Goal: Task Accomplishment & Management: Use online tool/utility

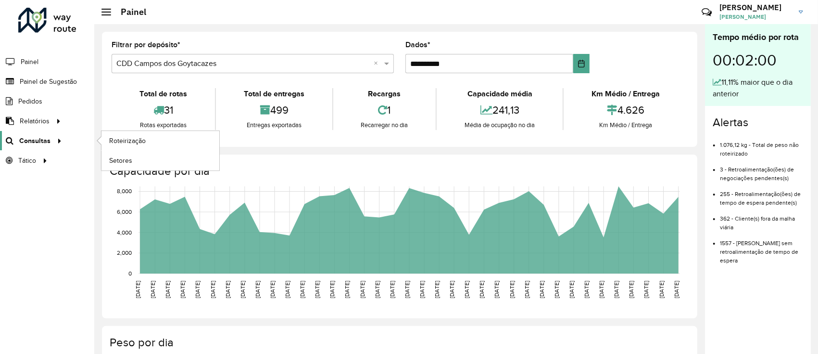
click at [39, 140] on font "Consultas" at bounding box center [34, 141] width 31 height 8
click at [117, 148] on link "Roteirização" at bounding box center [160, 140] width 118 height 19
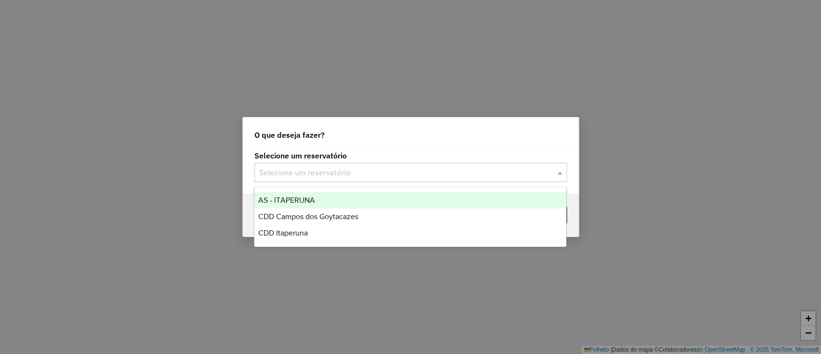
click at [358, 169] on input "text" at bounding box center [401, 173] width 284 height 12
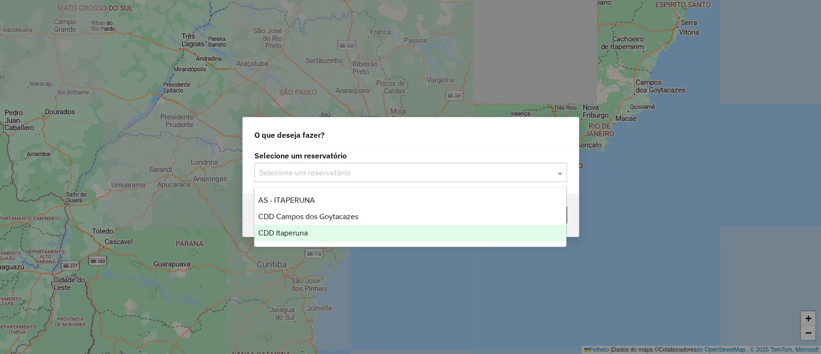
click at [339, 231] on div "CDD Itaperuna" at bounding box center [410, 233] width 312 height 16
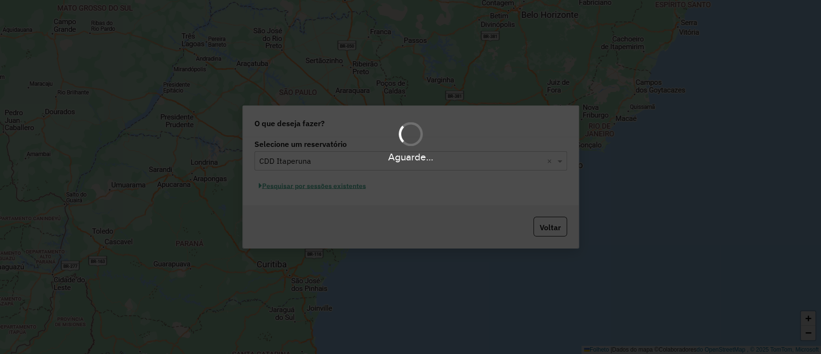
click at [331, 186] on div "Aguarde..." at bounding box center [410, 177] width 821 height 354
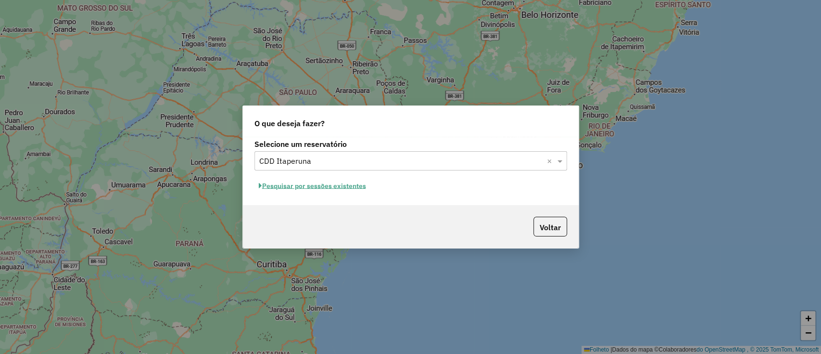
click at [331, 186] on font "Pesquisar por sessões existentes" at bounding box center [314, 185] width 104 height 9
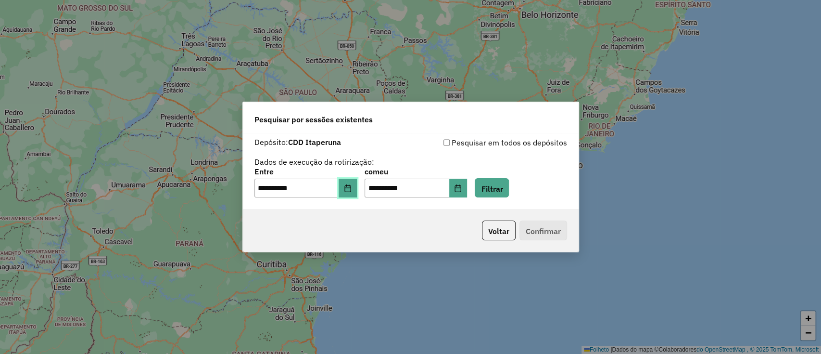
click at [352, 189] on icon "Escolha a data" at bounding box center [348, 188] width 8 height 8
click at [509, 182] on button "Filtrar" at bounding box center [492, 188] width 34 height 20
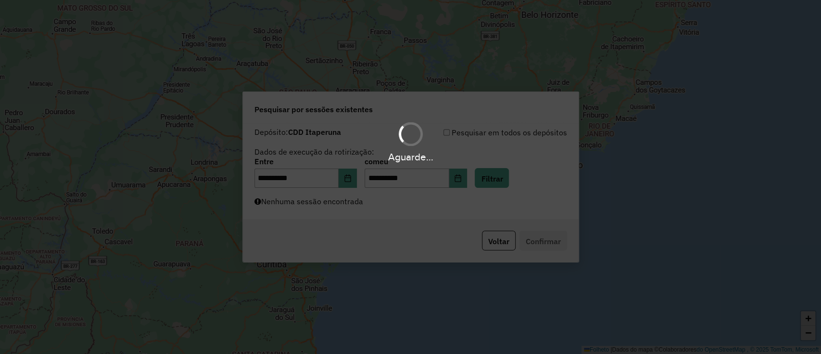
click at [450, 206] on div "Aguarde..." at bounding box center [410, 177] width 821 height 354
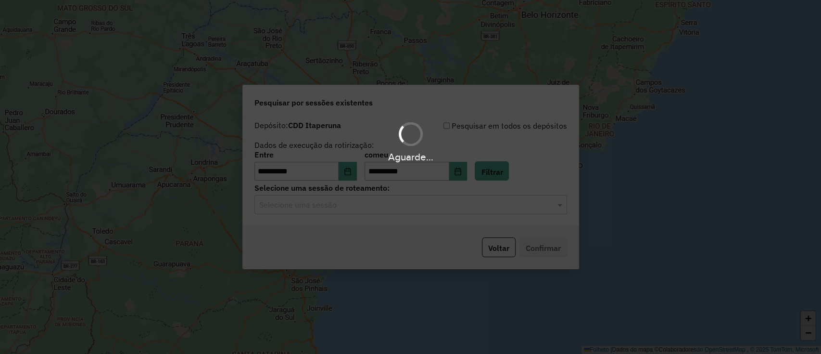
click at [448, 206] on input "text" at bounding box center [401, 205] width 284 height 12
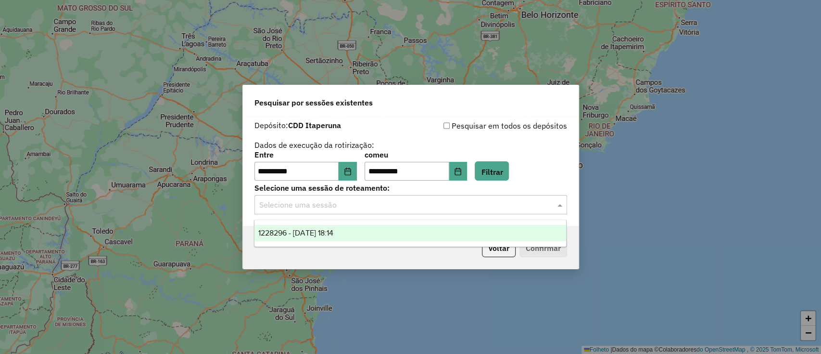
click at [419, 210] on input "text" at bounding box center [401, 205] width 284 height 12
click at [397, 237] on div "1228296 - 12/08/2025 18:14" at bounding box center [410, 233] width 312 height 16
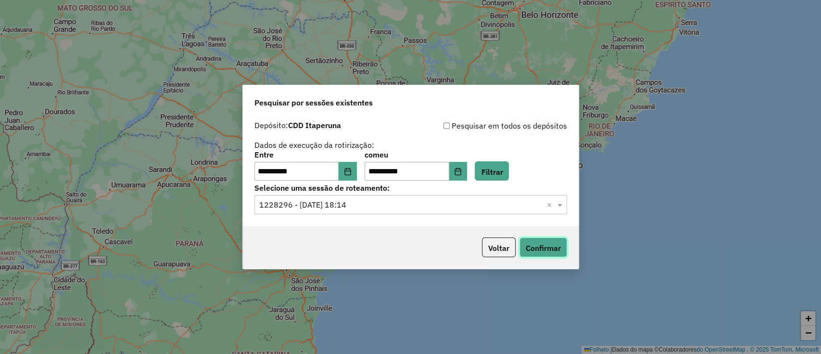
click at [538, 240] on button "Confirmar" at bounding box center [543, 247] width 48 height 20
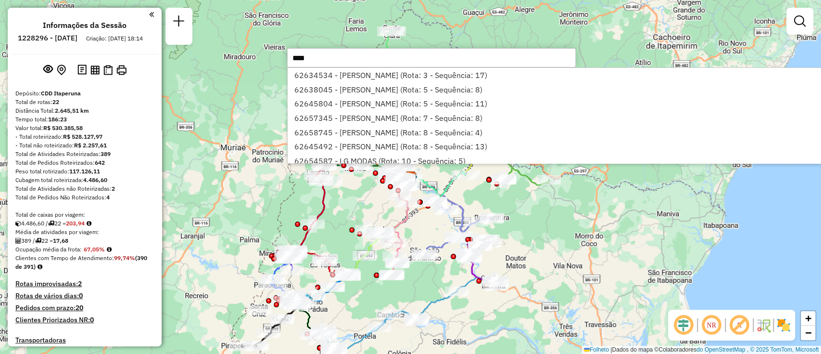
type input "*****"
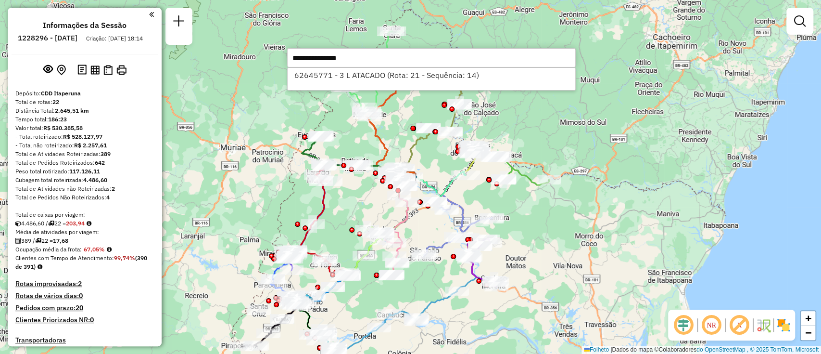
select select "**********"
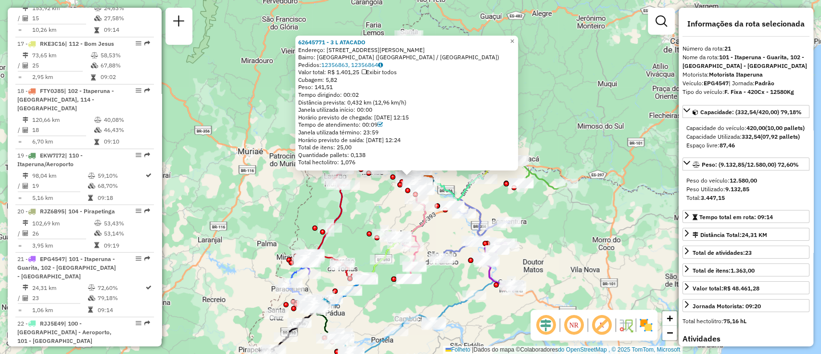
scroll to position [1431, 0]
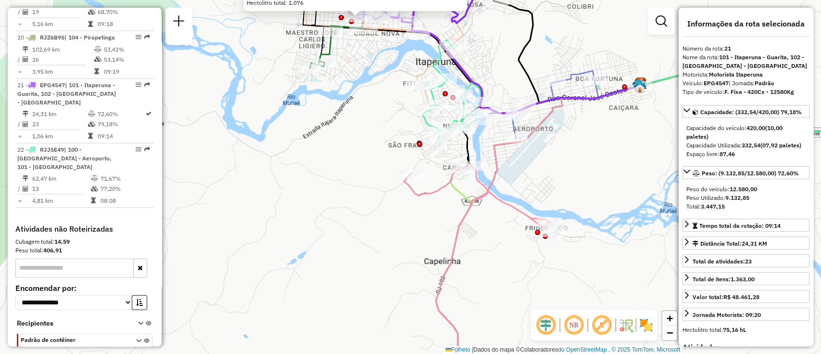
drag, startPoint x: 364, startPoint y: 69, endPoint x: 372, endPoint y: 129, distance: 60.7
click at [375, 133] on div "Rota 1 - Placa CRW0001 62654185 - MIGUELITTUS 62645771 - 3 L ATACADO Endereço: …" at bounding box center [410, 177] width 821 height 354
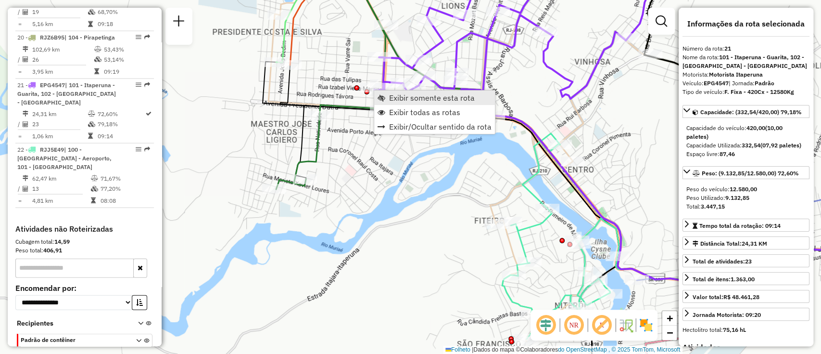
click at [404, 100] on span "Exibir somente esta rota" at bounding box center [432, 98] width 86 height 8
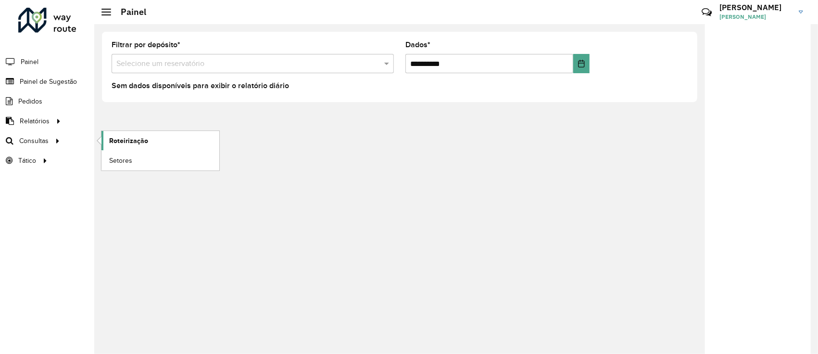
click at [124, 140] on font "Roteirização" at bounding box center [128, 141] width 39 height 8
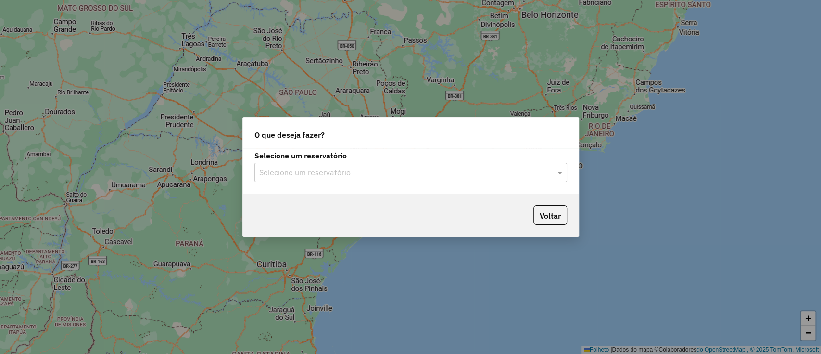
click at [377, 175] on input "text" at bounding box center [401, 173] width 284 height 12
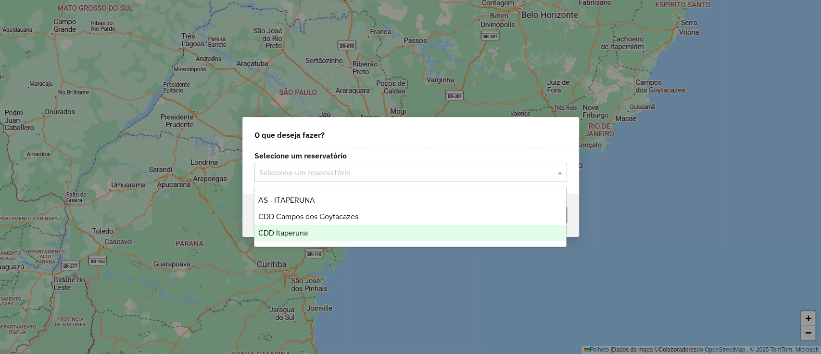
click at [354, 227] on div "CDD Itaperuna" at bounding box center [410, 233] width 312 height 16
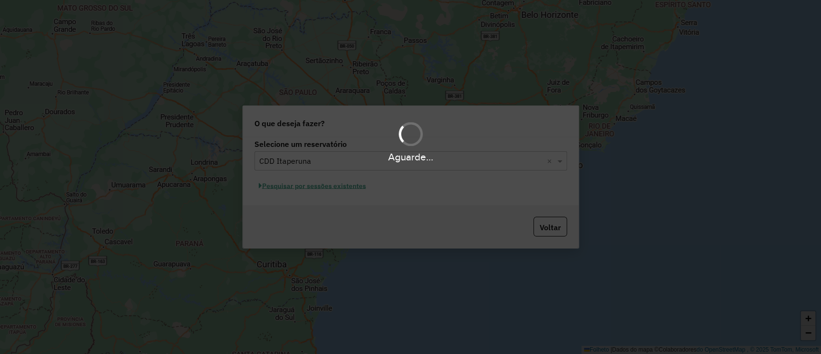
click at [345, 190] on div "Aguarde..." at bounding box center [410, 177] width 821 height 354
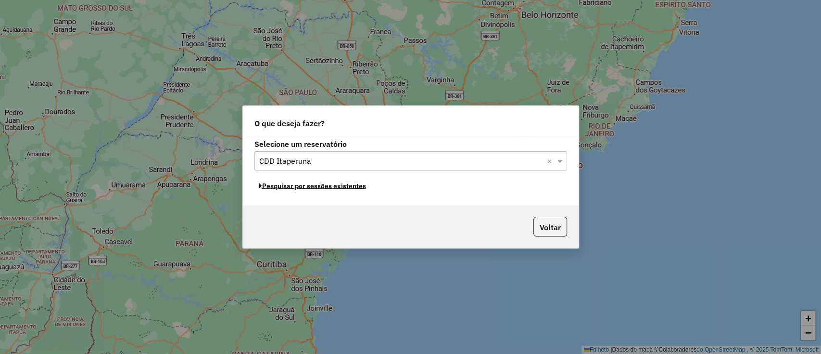
click at [350, 186] on font "Pesquisar por sessões existentes" at bounding box center [314, 185] width 104 height 9
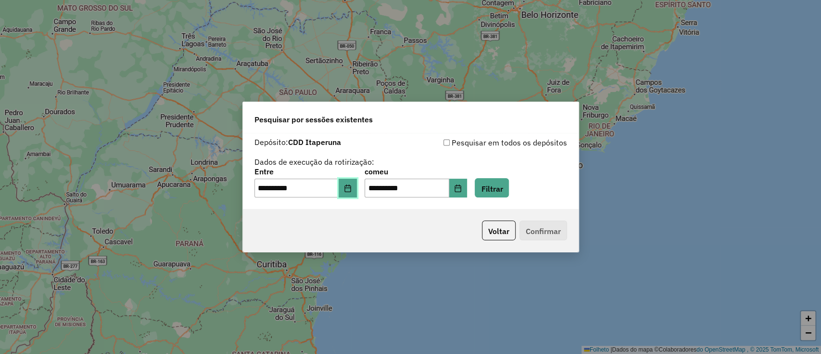
click at [350, 187] on icon "Escolha a data" at bounding box center [348, 188] width 8 height 8
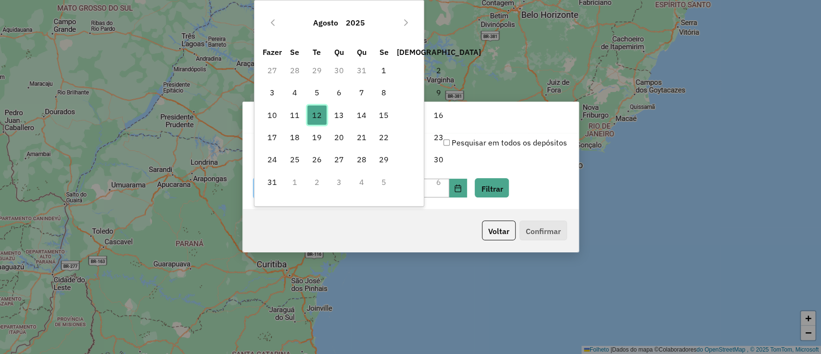
click at [312, 110] on span "12" at bounding box center [316, 114] width 19 height 19
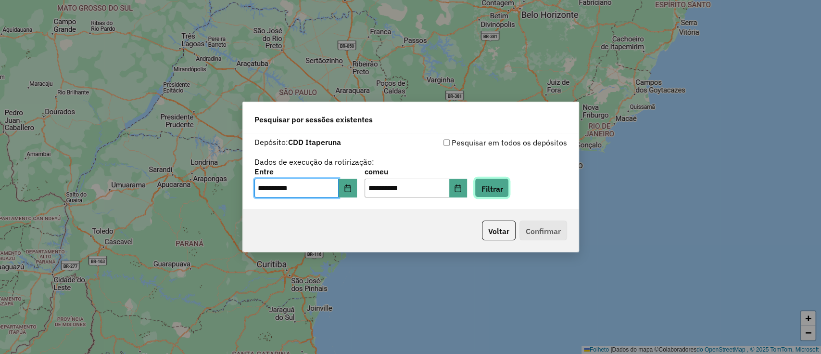
click at [490, 181] on button "Filtrar" at bounding box center [492, 188] width 34 height 20
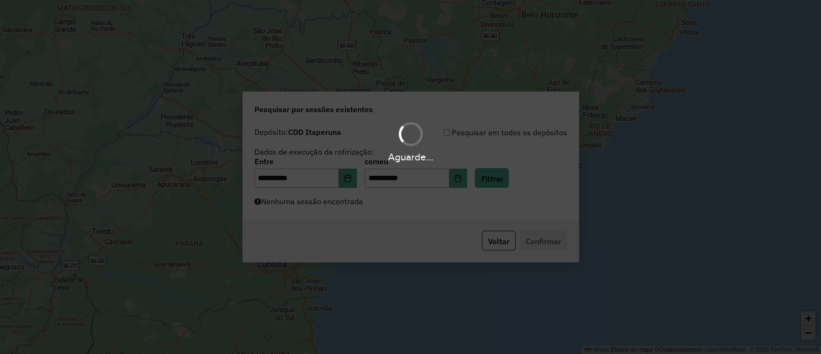
click at [412, 206] on div "Aguarde..." at bounding box center [410, 177] width 821 height 354
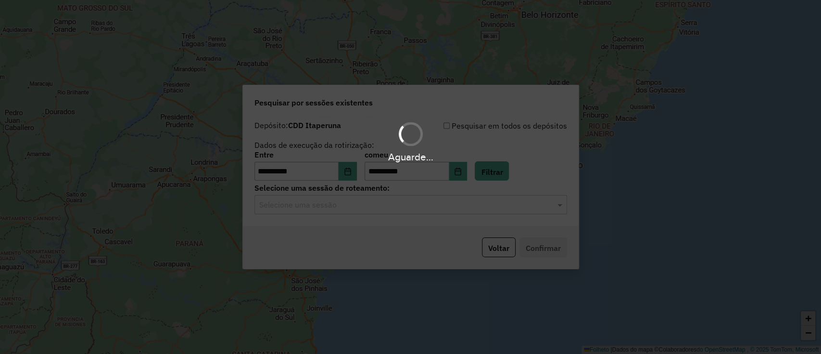
click at [410, 206] on hb-app "**********" at bounding box center [410, 177] width 821 height 354
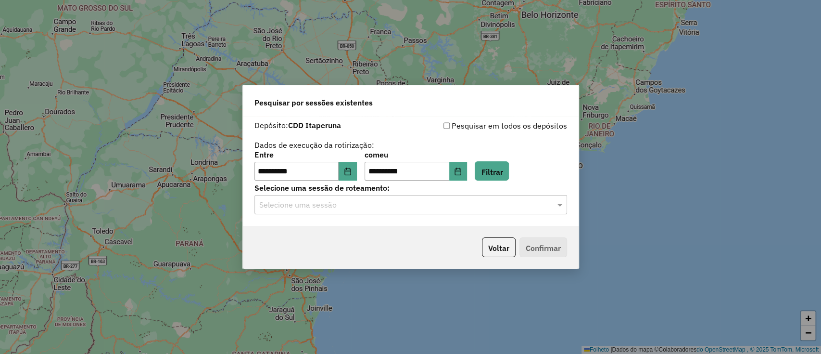
click at [410, 206] on input "text" at bounding box center [401, 205] width 284 height 12
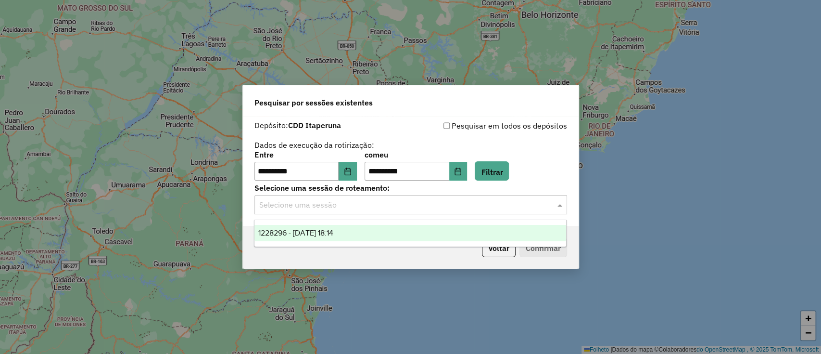
click at [383, 233] on div "1228296 - 12/08/2025 18:14" at bounding box center [410, 233] width 312 height 16
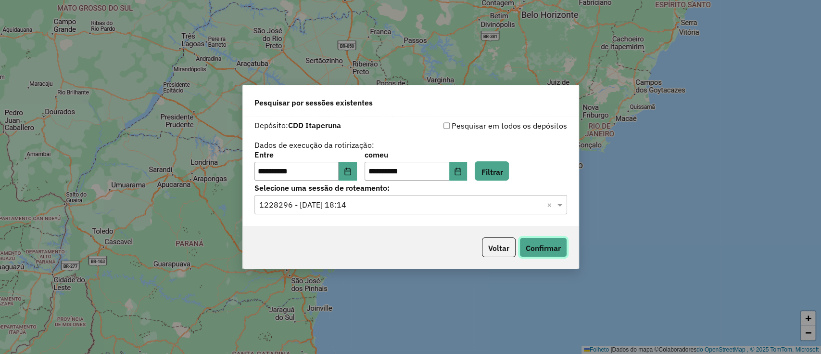
click at [535, 254] on button "Confirmar" at bounding box center [543, 247] width 48 height 20
click at [537, 242] on font "Confirmar" at bounding box center [543, 247] width 35 height 10
click at [535, 247] on font "Confirmar" at bounding box center [543, 248] width 35 height 10
click at [540, 251] on font "Confirmar" at bounding box center [543, 248] width 35 height 10
click at [539, 250] on font "Confirmar" at bounding box center [543, 248] width 35 height 10
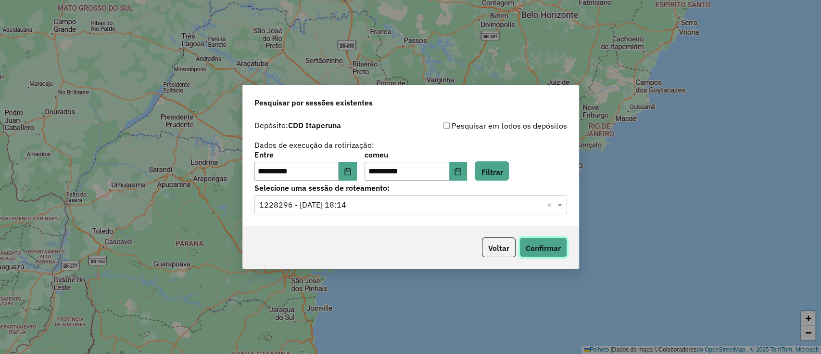
click at [545, 252] on font "Confirmar" at bounding box center [543, 248] width 35 height 10
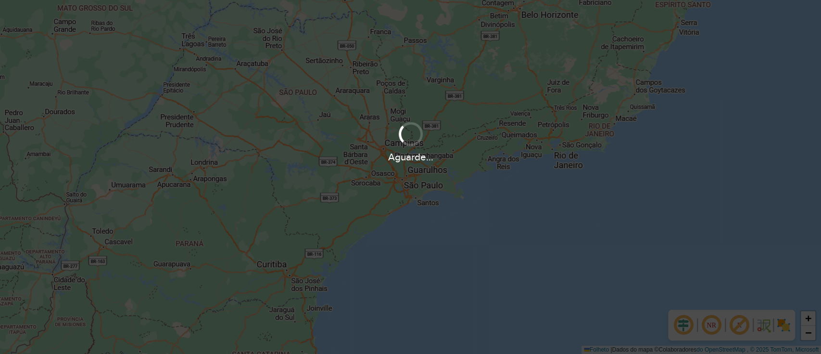
click at [535, 254] on div "Aguarde..." at bounding box center [410, 177] width 821 height 354
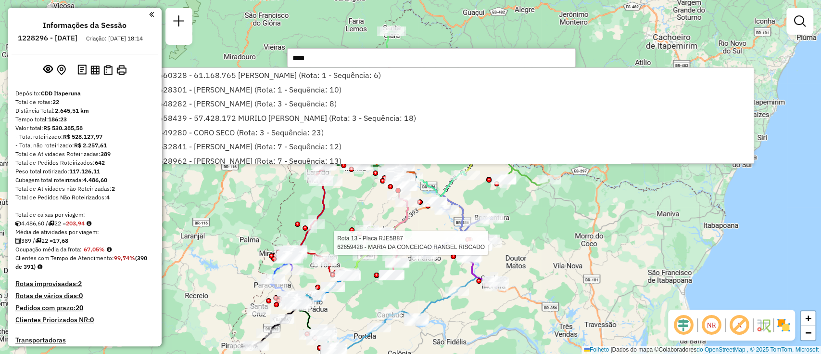
type input "*****"
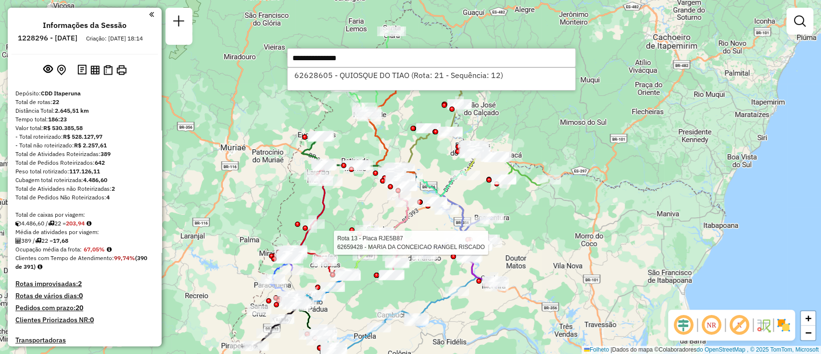
select select "**********"
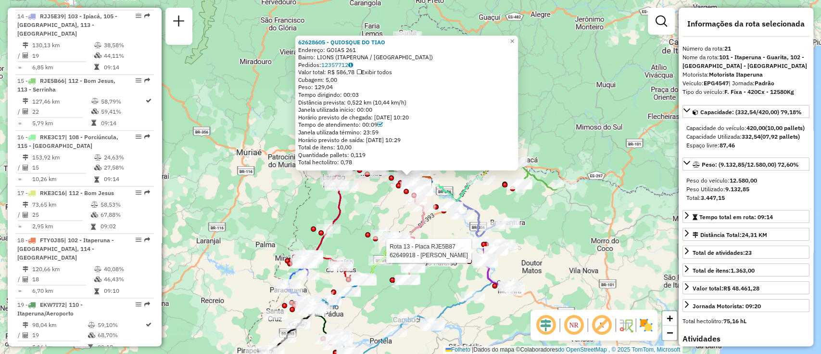
scroll to position [1431, 0]
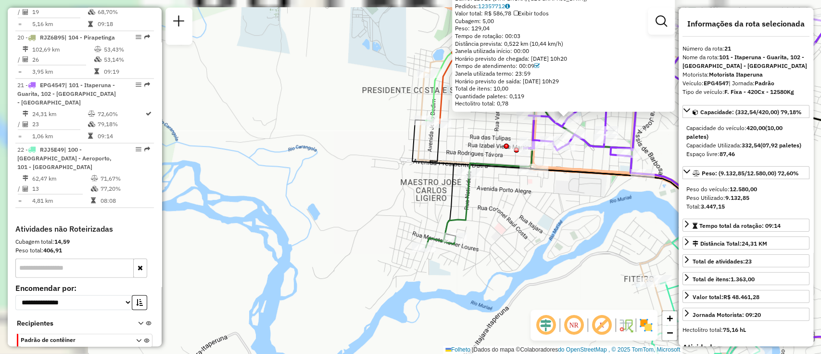
drag, startPoint x: 564, startPoint y: 186, endPoint x: 524, endPoint y: 230, distance: 59.2
click at [527, 235] on div "62628605 - QUIOSQUE DO TIÃO Endereço: GOIAS 261 Bairro: LEÕES (ITAPERUNA/RJ) Pe…" at bounding box center [410, 177] width 821 height 354
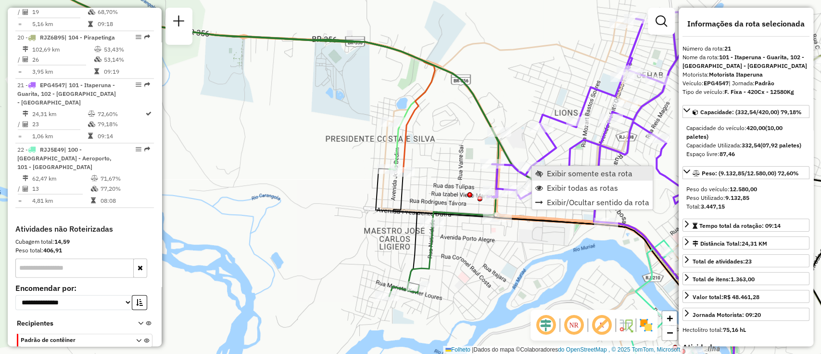
click at [555, 169] on font "Exibir somente esta rota" at bounding box center [590, 173] width 86 height 10
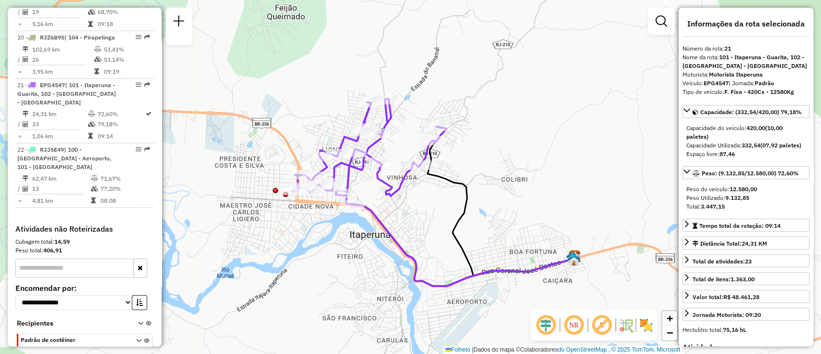
drag, startPoint x: 528, startPoint y: 195, endPoint x: 541, endPoint y: 204, distance: 15.6
click at [541, 203] on div "Janela de atendimento Grau de atendimento Capacidade Transportadoras Veículos C…" at bounding box center [410, 177] width 821 height 354
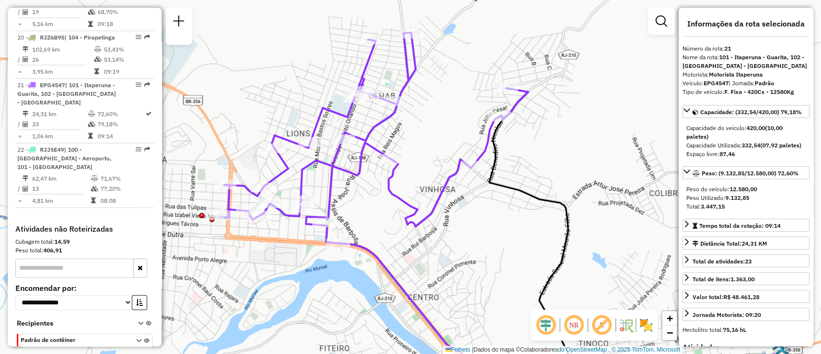
drag, startPoint x: 311, startPoint y: 172, endPoint x: 330, endPoint y: 193, distance: 28.9
click at [330, 193] on icon at bounding box center [373, 138] width 309 height 210
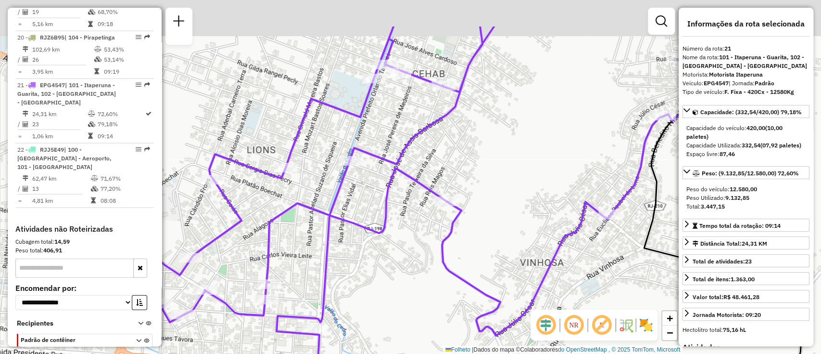
drag, startPoint x: 434, startPoint y: 206, endPoint x: 358, endPoint y: 246, distance: 85.8
click at [358, 246] on div "Janela de atendimento Grau de atendimento Capacidade Transportadoras Veículos C…" at bounding box center [410, 177] width 821 height 354
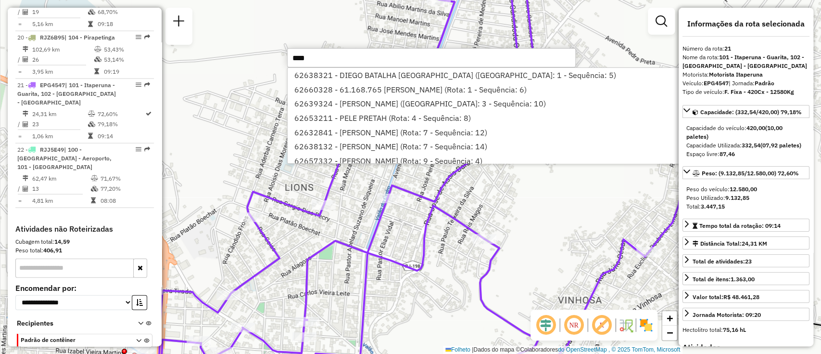
type input "*****"
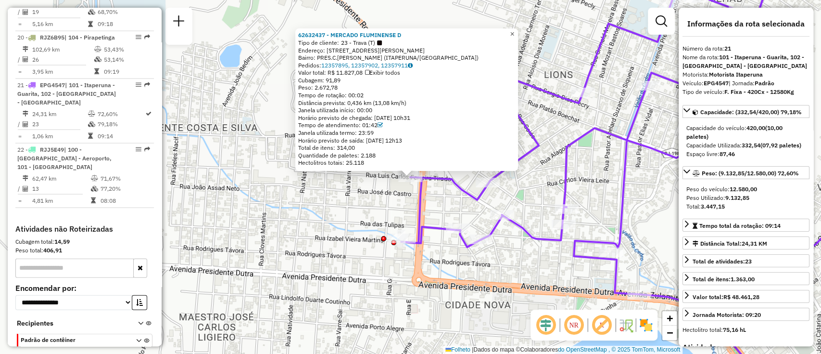
click at [518, 29] on link "×" at bounding box center [512, 34] width 12 height 12
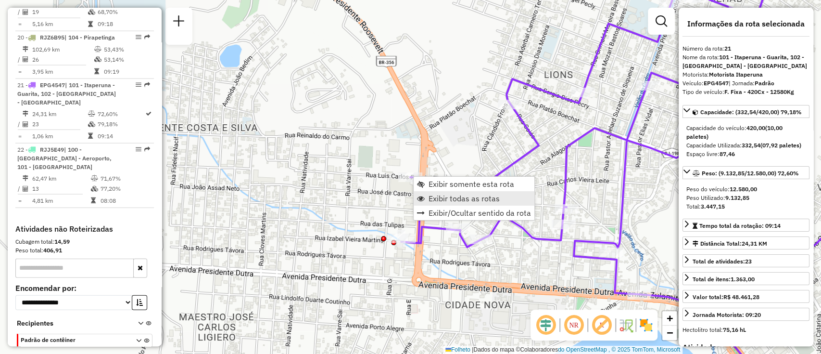
click at [446, 199] on font "Exibir todas as rotas" at bounding box center [464, 198] width 71 height 10
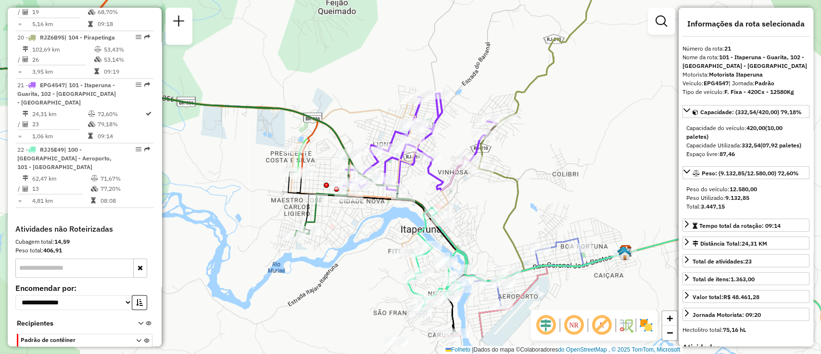
drag, startPoint x: 421, startPoint y: 277, endPoint x: 355, endPoint y: 214, distance: 91.5
click at [355, 214] on div "Janela de atendimento Grau de atendimento Capacidade Transportadoras Veículos C…" at bounding box center [410, 177] width 821 height 354
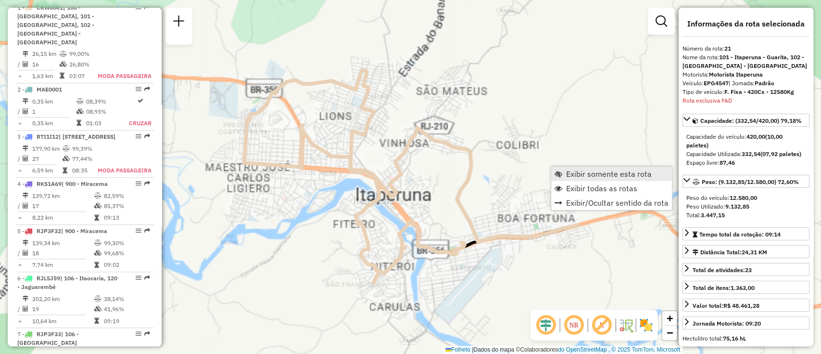
scroll to position [393, 0]
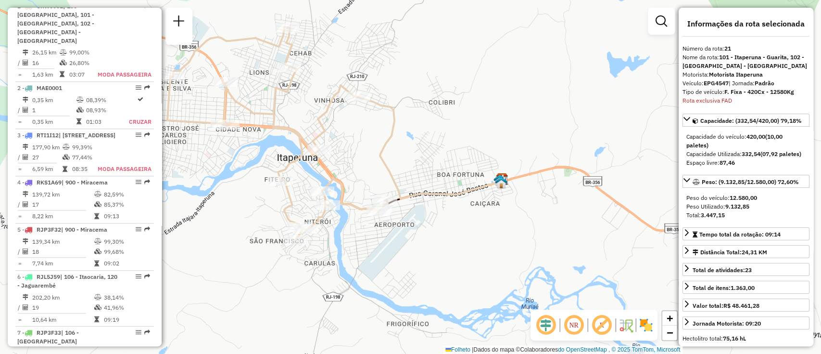
drag, startPoint x: 349, startPoint y: 165, endPoint x: 373, endPoint y: 177, distance: 27.3
click at [373, 177] on div "Janela de atendimento Grau de atendimento Capacidade Transportadoras Veículos C…" at bounding box center [410, 177] width 821 height 354
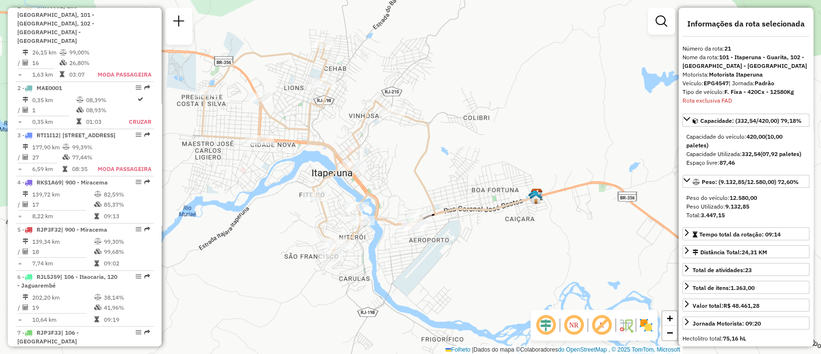
drag, startPoint x: 368, startPoint y: 171, endPoint x: 396, endPoint y: 201, distance: 40.5
click at [404, 193] on div "Janela de atendimento Grau de atendimento Capacidade Transportadoras Veículos C…" at bounding box center [410, 177] width 821 height 354
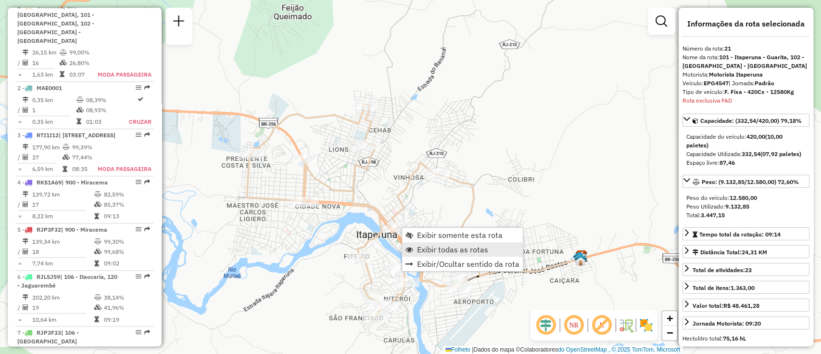
click at [429, 246] on font "Exibir todas as rotas" at bounding box center [452, 249] width 71 height 10
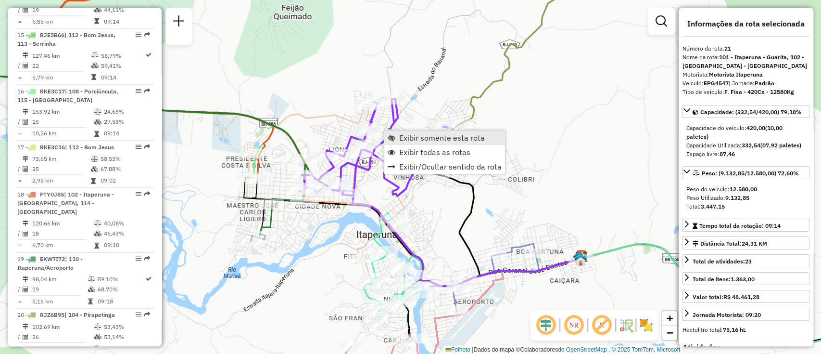
click at [422, 139] on font "Exibir somente esta rota" at bounding box center [442, 138] width 86 height 10
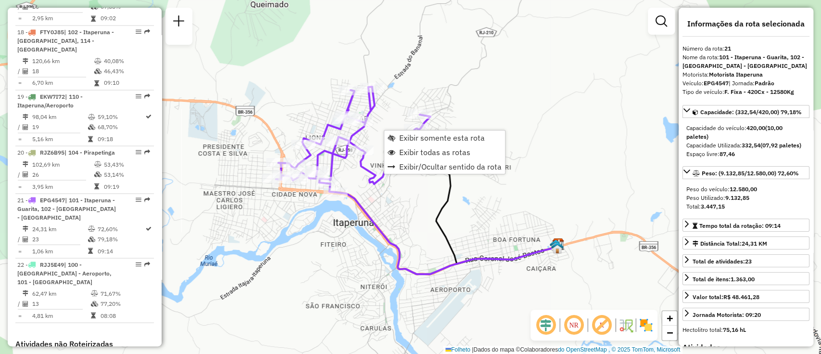
scroll to position [1431, 0]
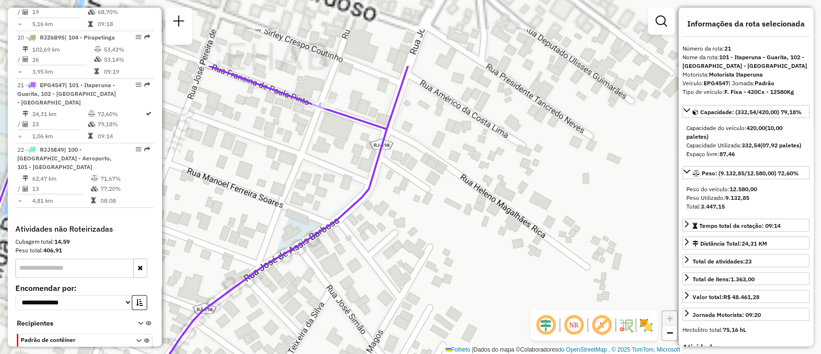
drag, startPoint x: 325, startPoint y: 82, endPoint x: 354, endPoint y: 170, distance: 92.2
click at [354, 170] on div "Janela de atendimento Grau de atendimento Capacidade Transportadoras Veículos C…" at bounding box center [410, 177] width 821 height 354
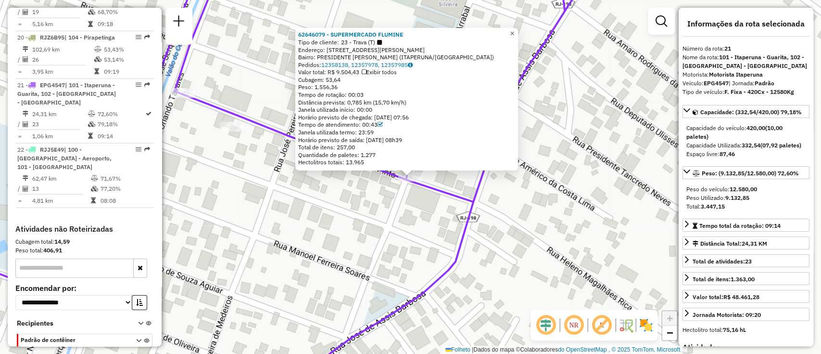
click at [514, 30] on font "×" at bounding box center [512, 33] width 4 height 8
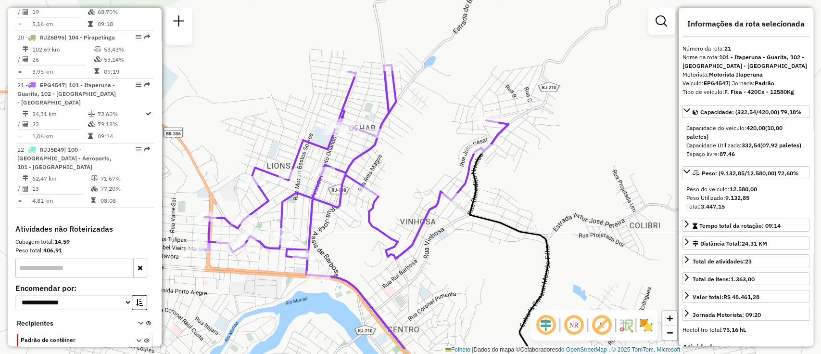
drag, startPoint x: 404, startPoint y: 282, endPoint x: 378, endPoint y: 241, distance: 48.4
click at [378, 241] on div "Janela de atendimento Grau de atendimento Capacidade Transportadoras Veículos C…" at bounding box center [410, 177] width 821 height 354
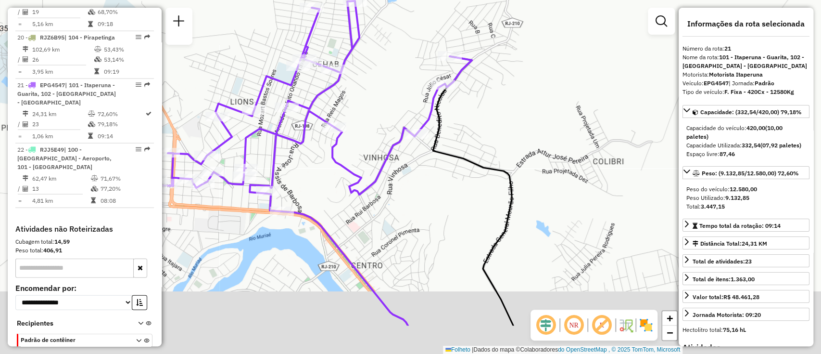
drag, startPoint x: 379, startPoint y: 278, endPoint x: 381, endPoint y: 150, distance: 128.0
click at [338, 194] on div "Janela de atendimento Grau de atendimento Capacidade Transportadoras Veículos C…" at bounding box center [410, 177] width 821 height 354
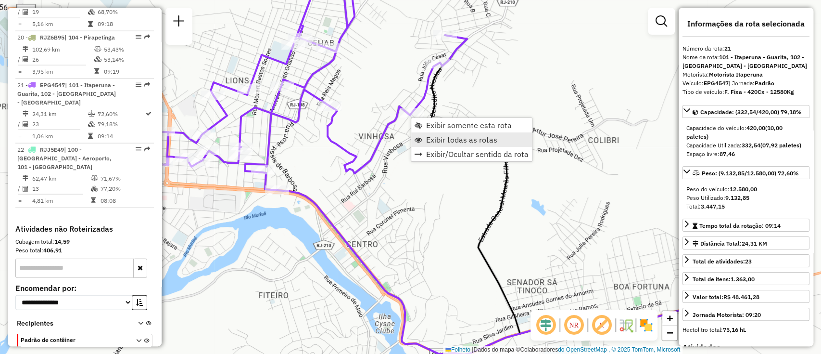
click at [442, 138] on font "Exibir todas as rotas" at bounding box center [461, 140] width 71 height 10
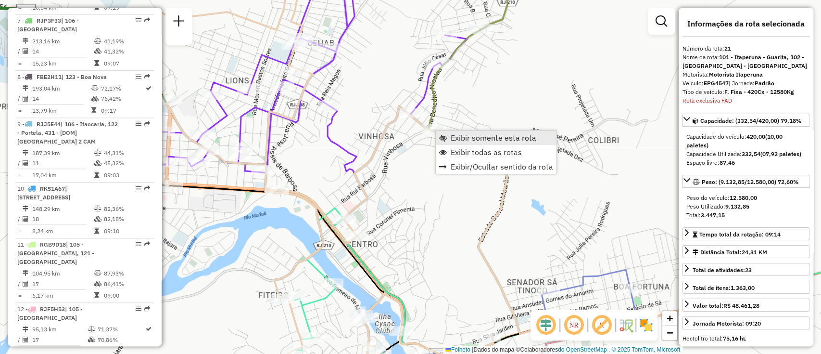
click at [450, 141] on link "Exibir somente esta rota" at bounding box center [496, 137] width 121 height 14
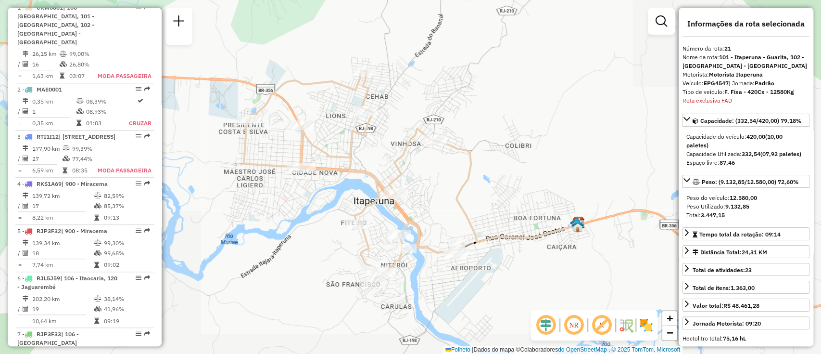
scroll to position [393, 0]
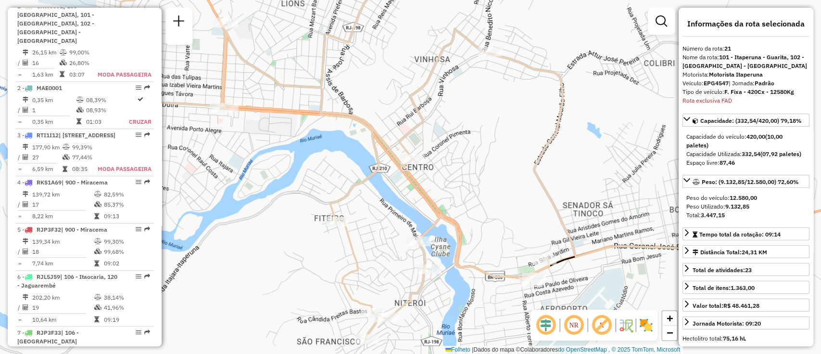
drag, startPoint x: 350, startPoint y: 267, endPoint x: 340, endPoint y: 240, distance: 28.5
click at [340, 240] on icon at bounding box center [328, 141] width 441 height 393
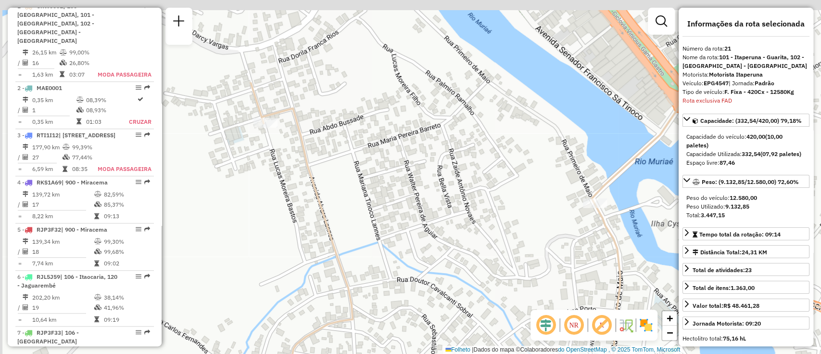
drag, startPoint x: 276, startPoint y: 86, endPoint x: 311, endPoint y: 197, distance: 116.5
click at [311, 197] on div "Janela de atendimento Grau de atendimento Capacidade Transportadoras Veículos C…" at bounding box center [410, 177] width 821 height 354
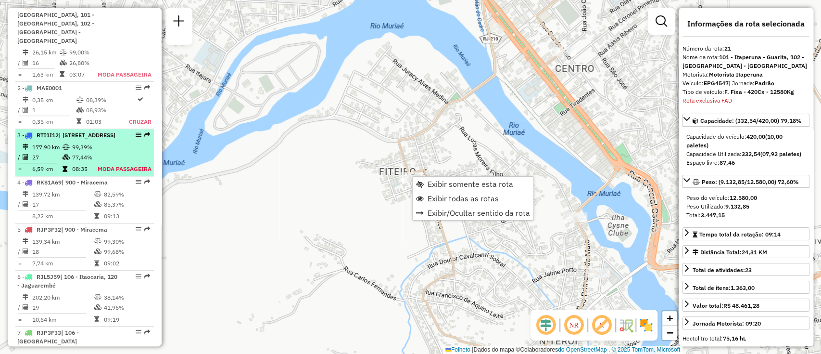
click at [93, 139] on div "3 - RTI1I12 | 107 - Santo Antonio Pádua, 124 - Santa Cruz, 900 - Miracema" at bounding box center [68, 135] width 102 height 9
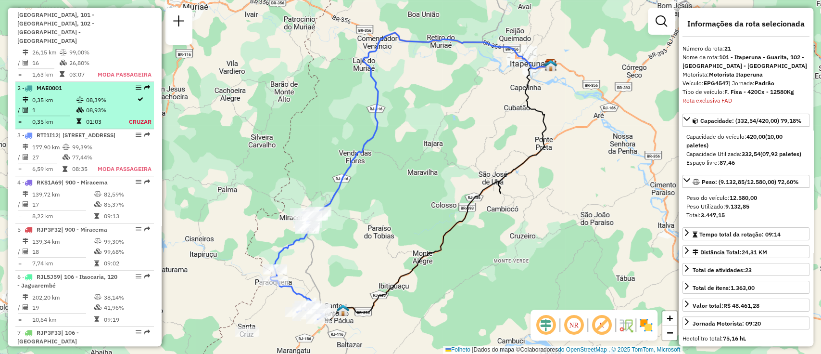
click at [83, 116] on td at bounding box center [81, 121] width 10 height 10
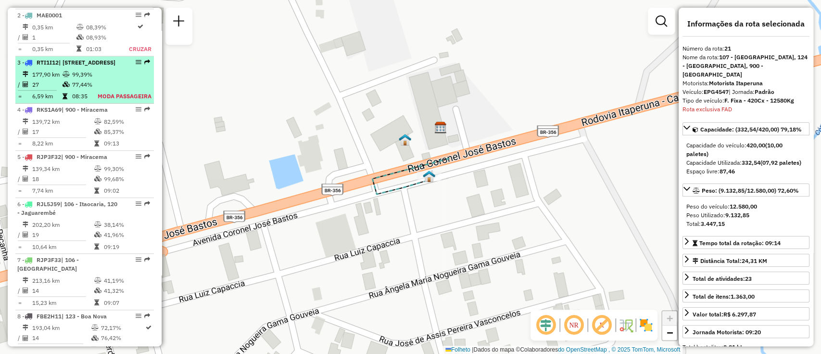
scroll to position [507, 0]
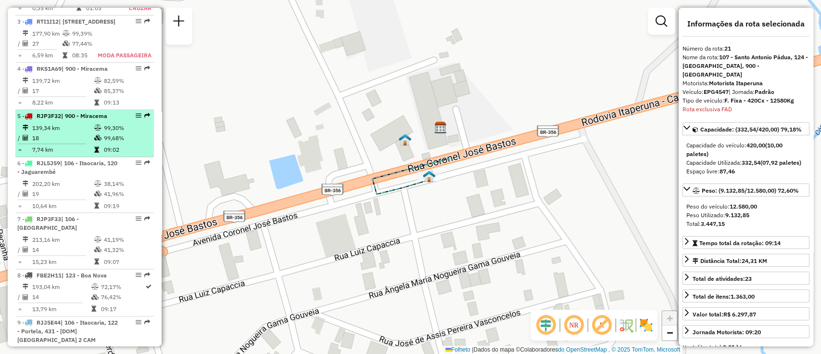
click at [99, 140] on icon at bounding box center [97, 138] width 7 height 6
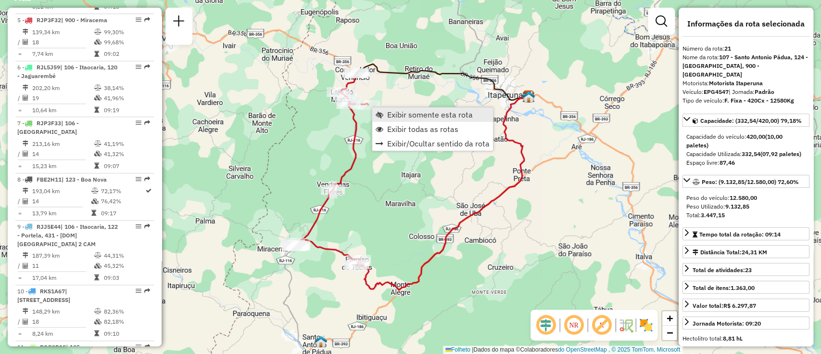
click at [378, 114] on span "Exibir somente esta rota" at bounding box center [380, 115] width 8 height 8
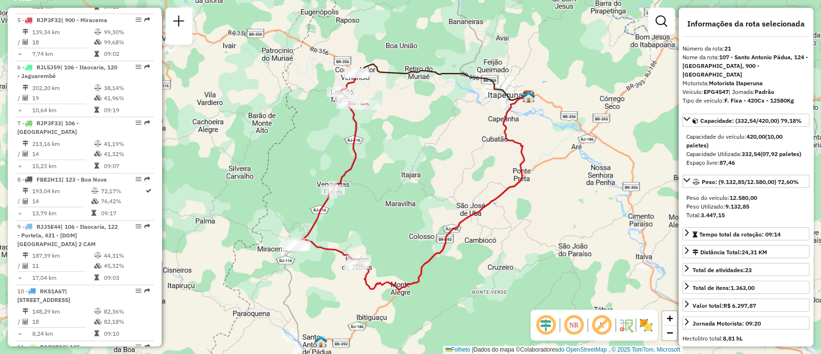
scroll to position [619, 0]
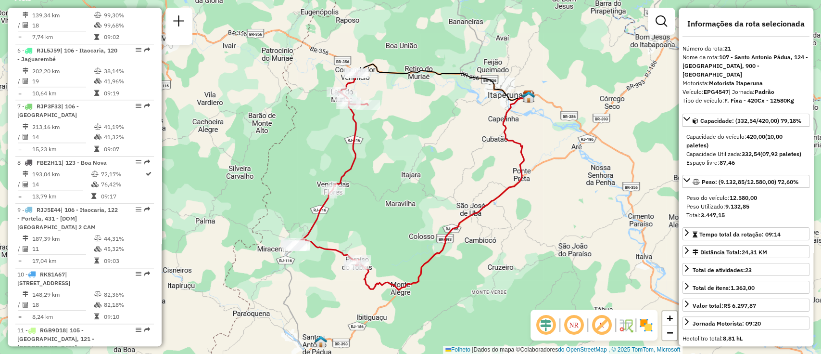
click at [728, 150] on font "Capacidade Utilizada:" at bounding box center [713, 153] width 55 height 7
click at [737, 150] on div "Capacidade Utilizada: 332,54 (07,92 paletes)" at bounding box center [745, 154] width 119 height 9
click at [662, 24] on em at bounding box center [662, 21] width 12 height 12
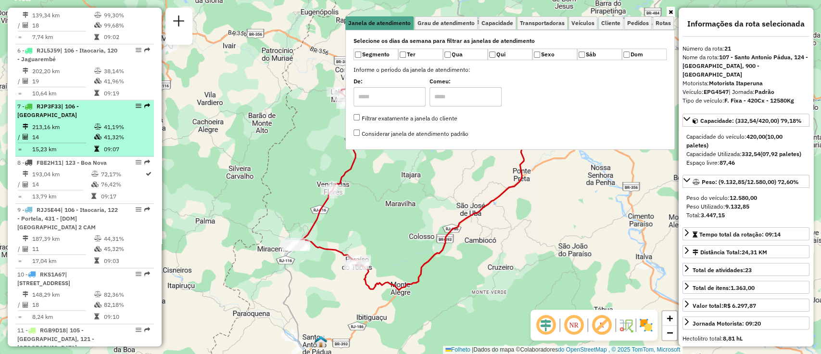
click at [71, 136] on td "14" at bounding box center [63, 137] width 62 height 10
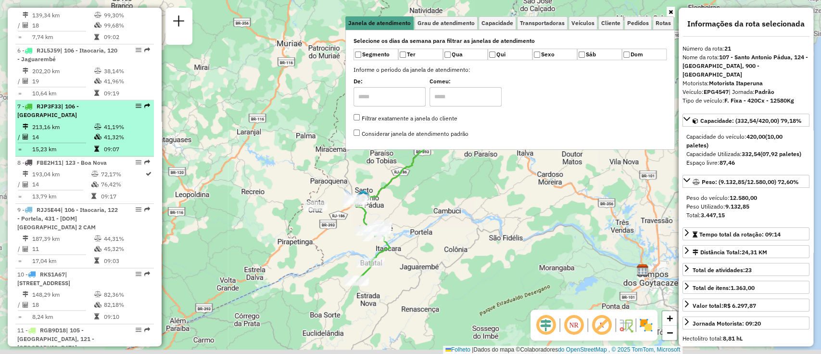
click at [71, 136] on td "14" at bounding box center [63, 137] width 62 height 10
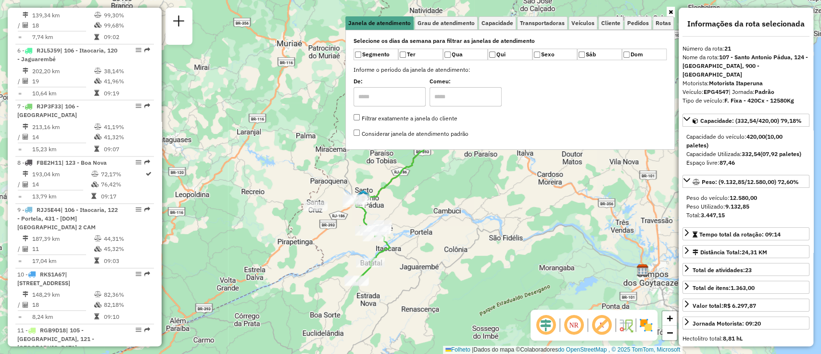
click at [669, 9] on icon at bounding box center [671, 12] width 4 height 6
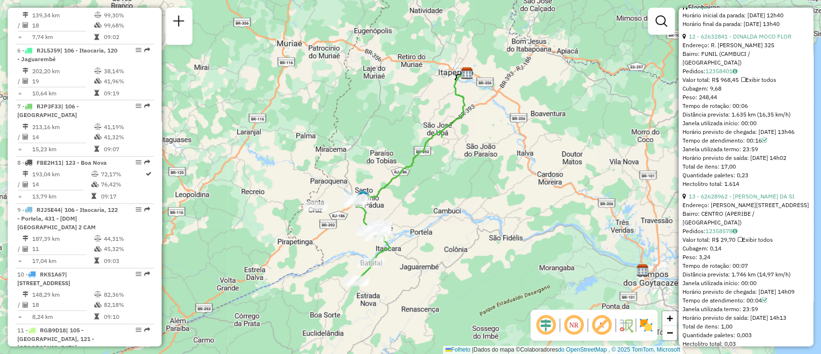
scroll to position [2215, 0]
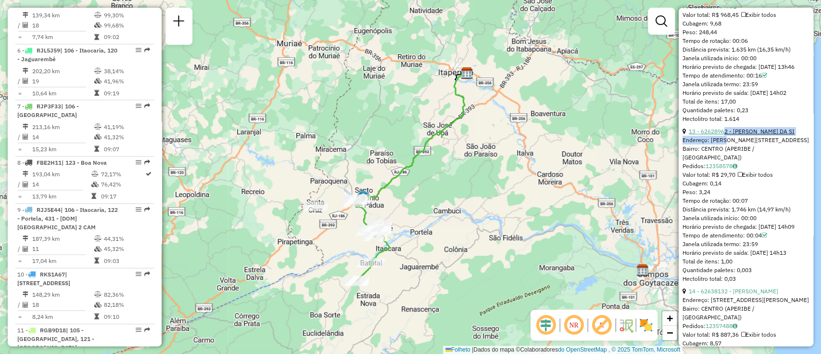
drag, startPoint x: 726, startPoint y: 187, endPoint x: 724, endPoint y: 180, distance: 7.4
click at [724, 180] on div "13 - 62628962 - MANOEL BATISTA DA SI Endereço: R JOSÉ PEREIRA PINHO 65 Bairro: …" at bounding box center [745, 205] width 127 height 156
click at [724, 135] on font "13 - 62628962 - MANOEL BATISTA DA SI" at bounding box center [742, 130] width 106 height 7
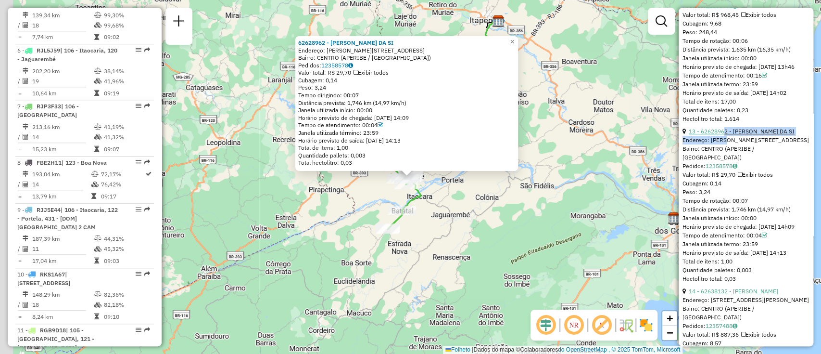
click at [724, 135] on font "13 - 62628962 - MANOEL BATISTA DA SI" at bounding box center [742, 130] width 106 height 7
click at [518, 38] on link "×" at bounding box center [512, 42] width 12 height 12
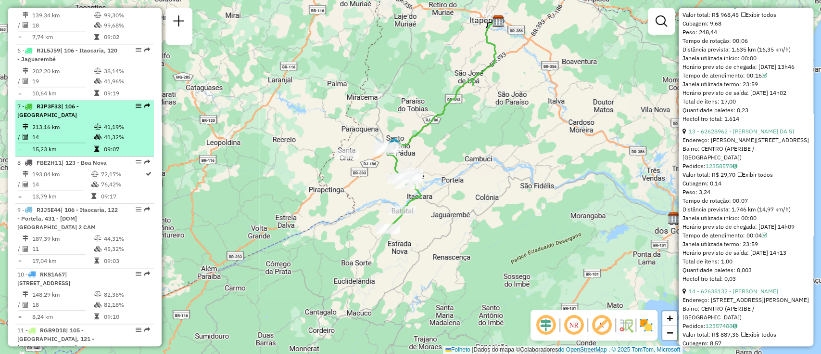
click at [77, 131] on td "213,16 km" at bounding box center [63, 126] width 62 height 10
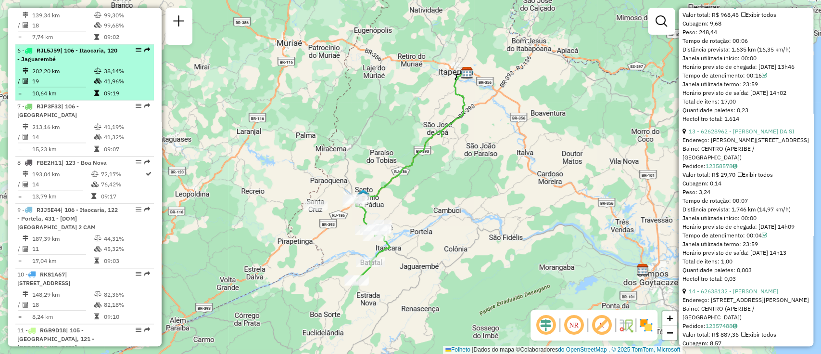
click at [51, 63] on font "| 106 - Itaocaria, 120 - Jaguarembé" at bounding box center [67, 55] width 100 height 16
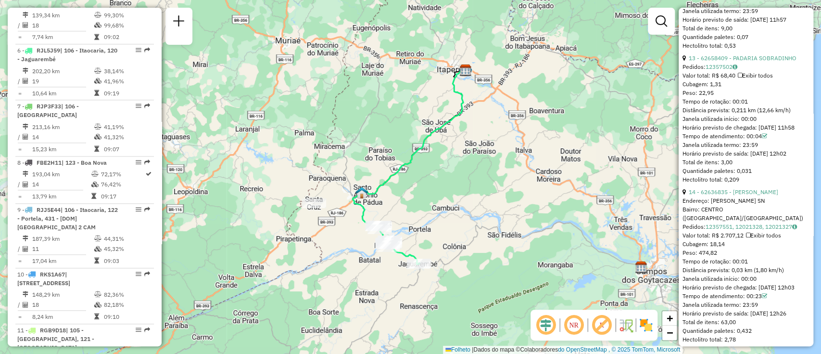
drag, startPoint x: 813, startPoint y: 251, endPoint x: 809, endPoint y: 190, distance: 61.8
click at [809, 190] on hb-router-mapa "Informações da Sessão 1228296 - 12/08/2025 Criação: 11/08/2025 18:14 Depósito: …" at bounding box center [410, 177] width 821 height 354
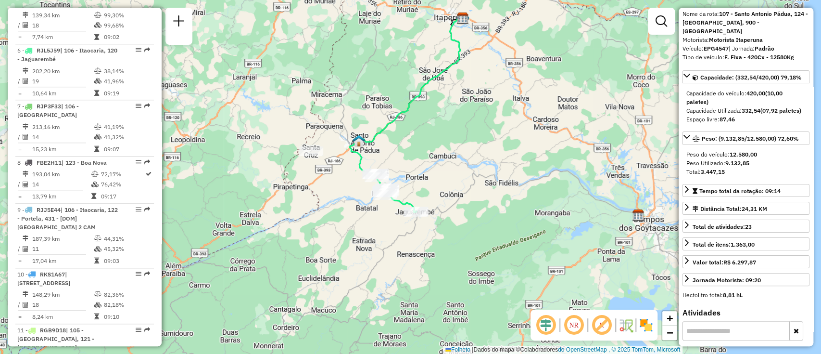
scroll to position [17, 0]
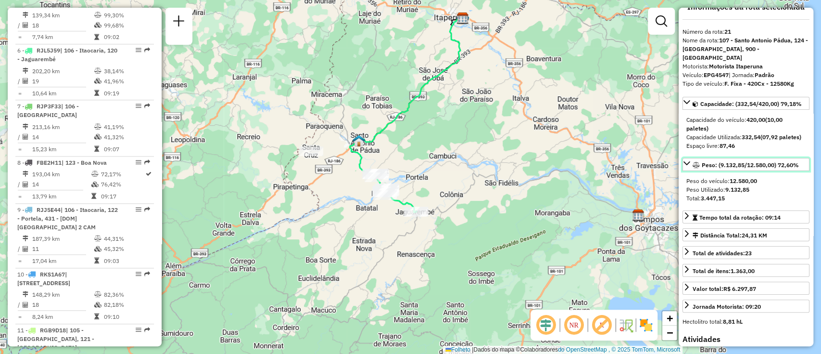
click at [687, 160] on icon at bounding box center [687, 163] width 8 height 8
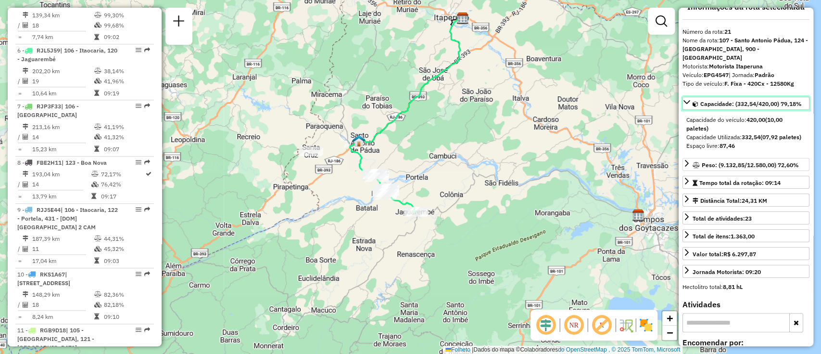
click at [687, 98] on icon at bounding box center [687, 102] width 8 height 8
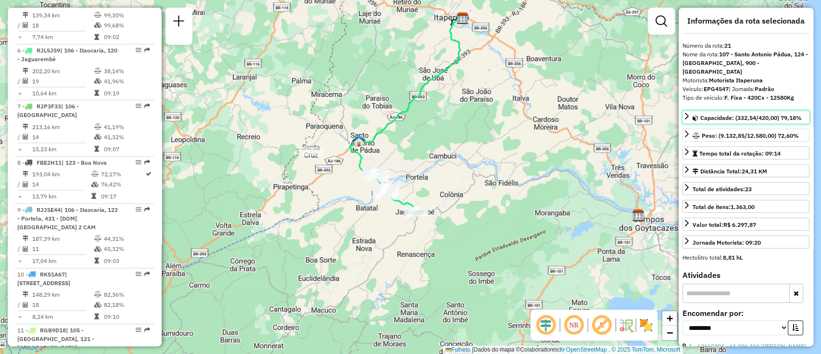
scroll to position [0, 0]
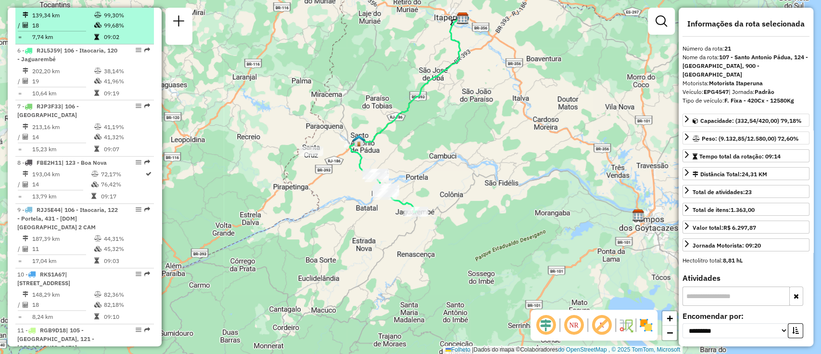
click at [101, 30] on td at bounding box center [99, 25] width 10 height 10
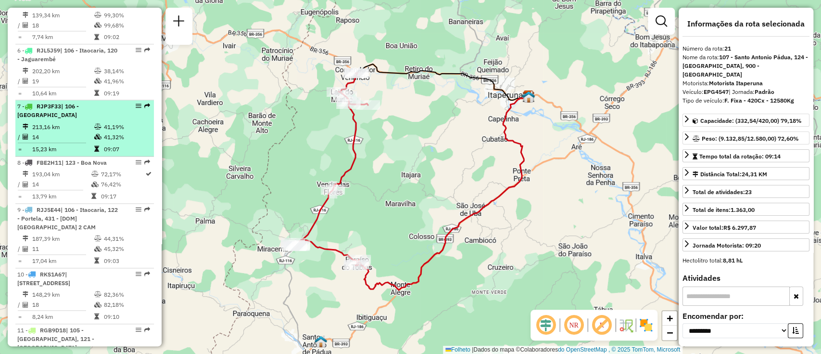
click at [71, 127] on td "213,16 km" at bounding box center [63, 126] width 62 height 10
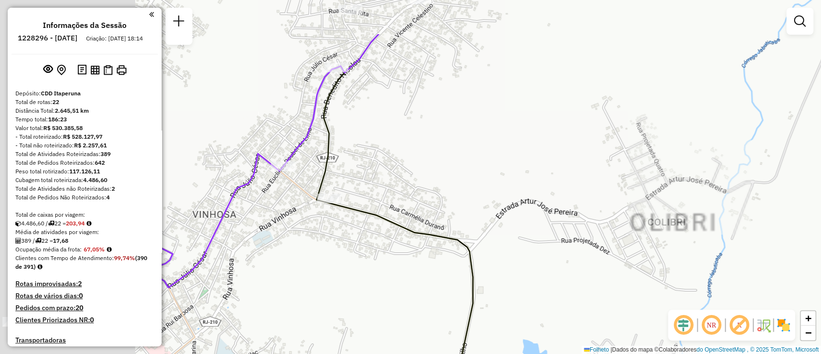
drag, startPoint x: 276, startPoint y: 133, endPoint x: 396, endPoint y: 164, distance: 124.7
click at [463, 199] on div "Janela de atendimento Grau de atendimento Capacidade Transportadoras Veículos C…" at bounding box center [410, 177] width 821 height 354
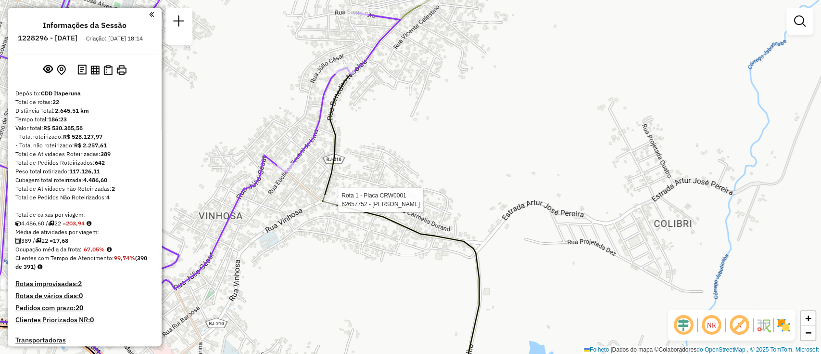
select select "**********"
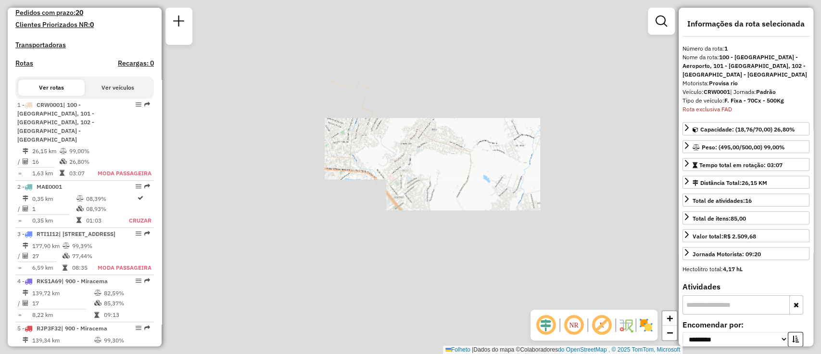
scroll to position [393, 0]
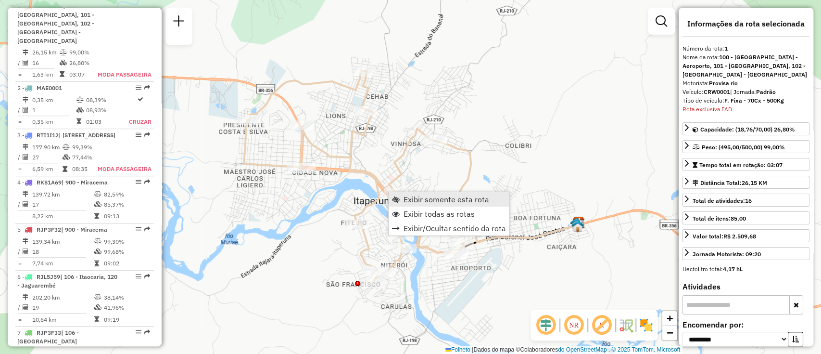
click at [430, 210] on font "Exibir todas as rotas" at bounding box center [439, 214] width 71 height 10
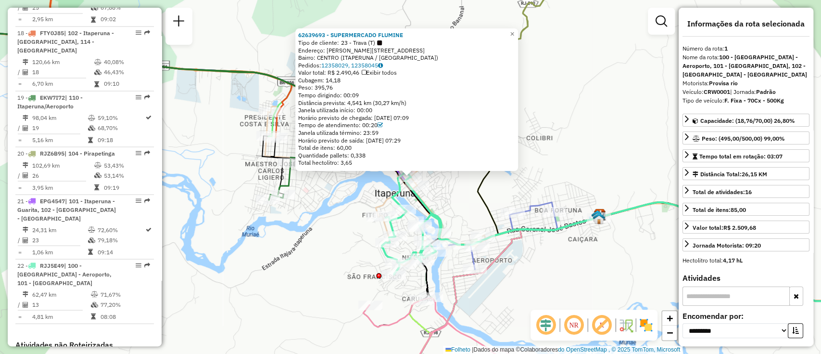
scroll to position [1431, 0]
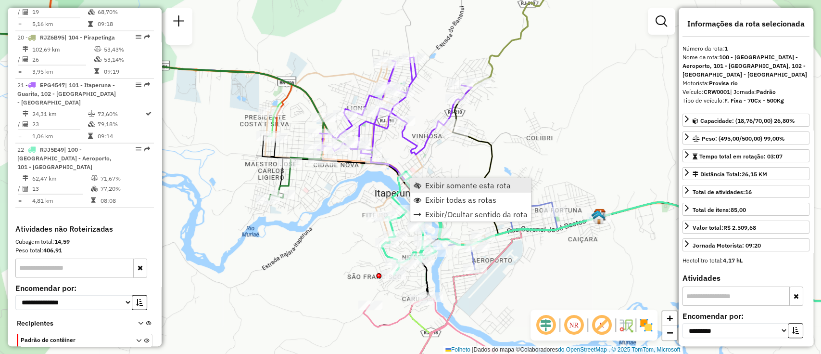
click at [425, 182] on font "Exibir somente esta rota" at bounding box center [468, 185] width 86 height 10
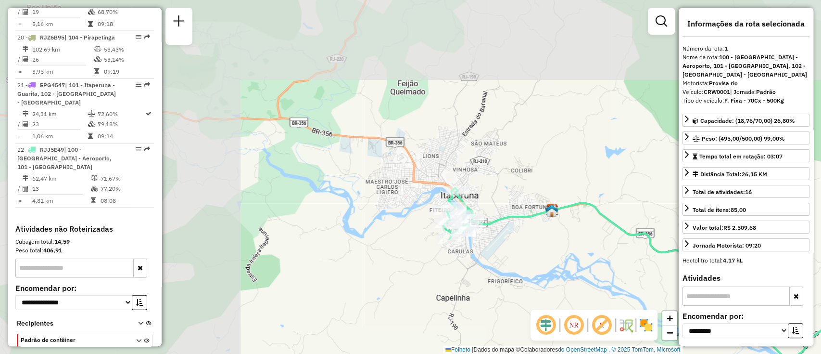
drag, startPoint x: 310, startPoint y: 209, endPoint x: 618, endPoint y: 295, distance: 319.6
click at [618, 295] on div "Janela de atendimento Grau de atendimento Capacidade Transportadoras Veículos C…" at bounding box center [410, 177] width 821 height 354
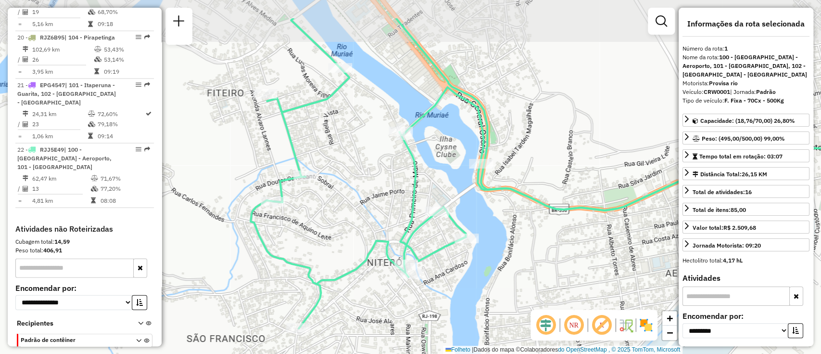
drag, startPoint x: 444, startPoint y: 227, endPoint x: 453, endPoint y: 270, distance: 43.8
click at [453, 270] on div "Janela de atendimento Grau de atendimento Capacidade Transportadoras Veículos C…" at bounding box center [410, 177] width 821 height 354
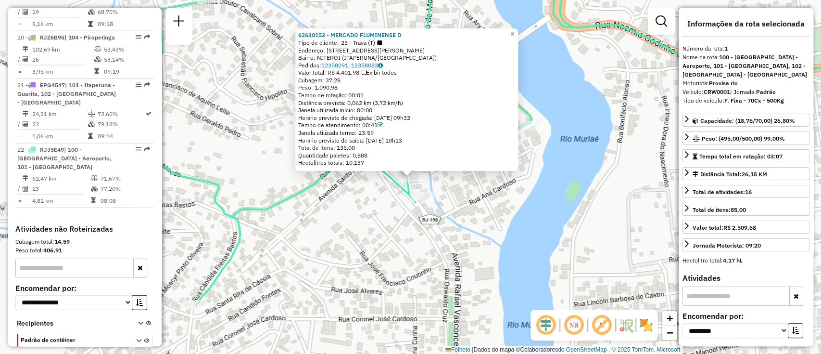
click at [515, 33] on font "×" at bounding box center [512, 34] width 4 height 8
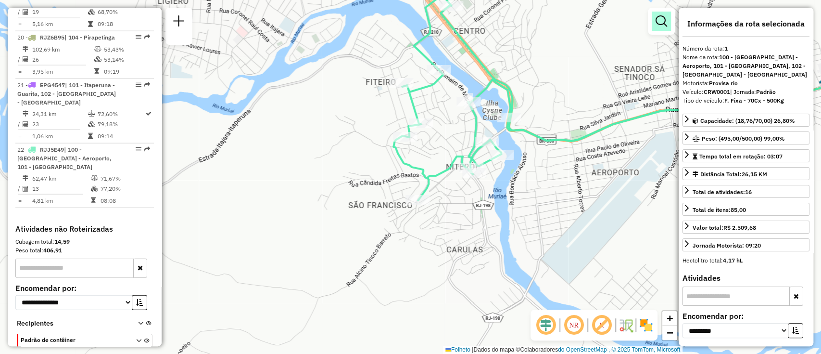
click at [662, 21] on em at bounding box center [662, 21] width 12 height 12
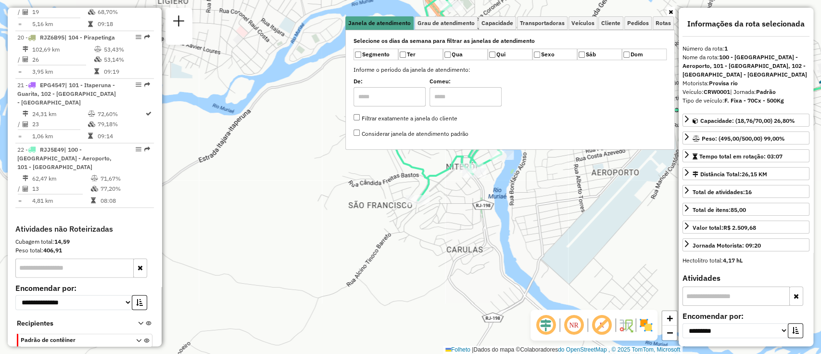
click at [669, 11] on icon at bounding box center [671, 12] width 4 height 6
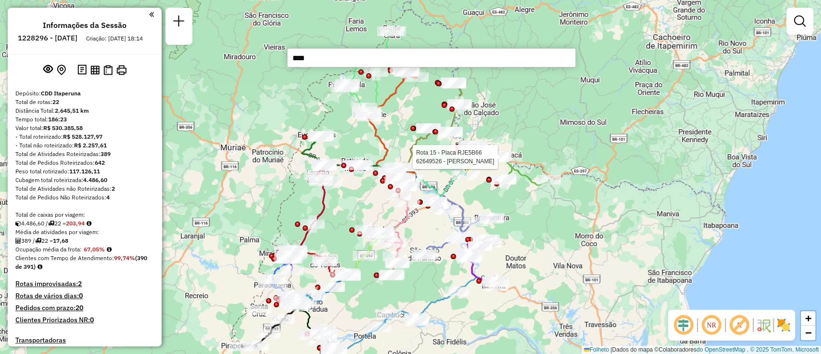
type input "*****"
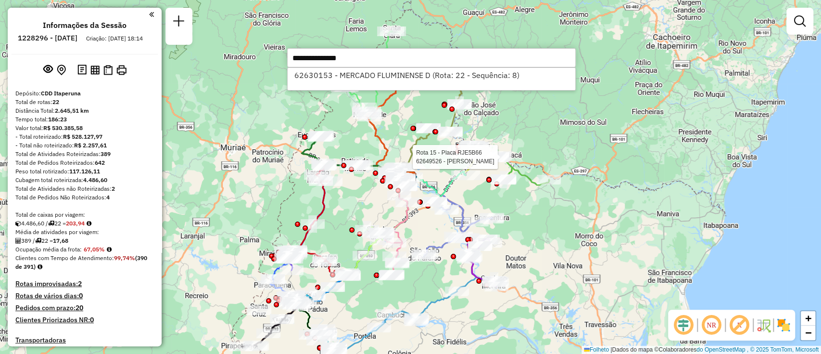
select select "**********"
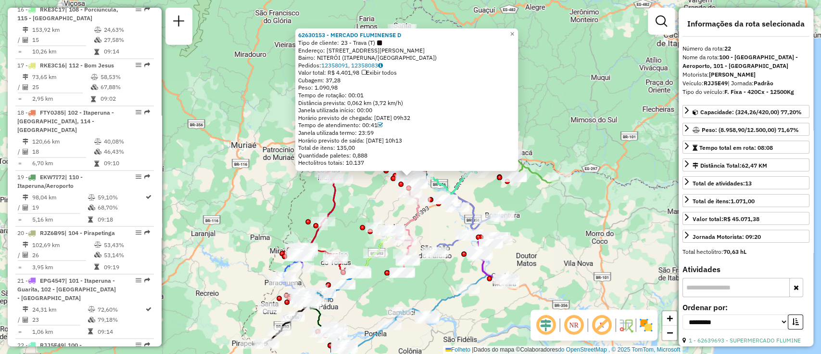
scroll to position [1431, 0]
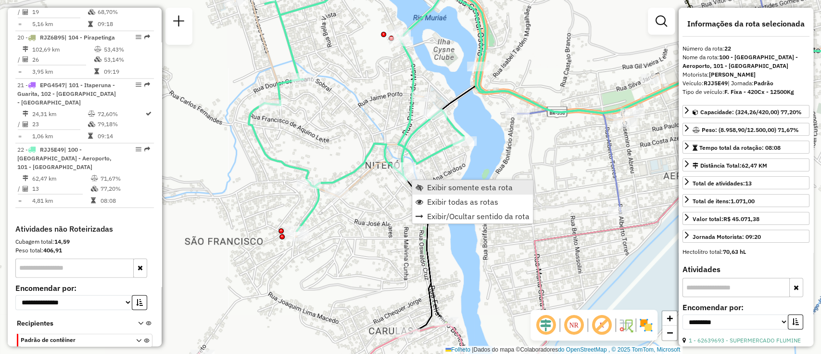
click at [433, 188] on font "Exibir somente esta rota" at bounding box center [470, 187] width 86 height 10
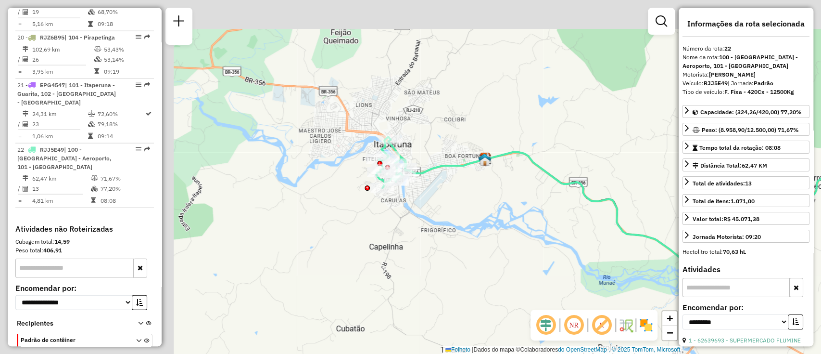
drag, startPoint x: 282, startPoint y: 194, endPoint x: 525, endPoint y: 229, distance: 244.9
click at [525, 229] on div "Janela de atendimento Grau de atendimento Capacidade Transportadoras Veículos C…" at bounding box center [410, 177] width 821 height 354
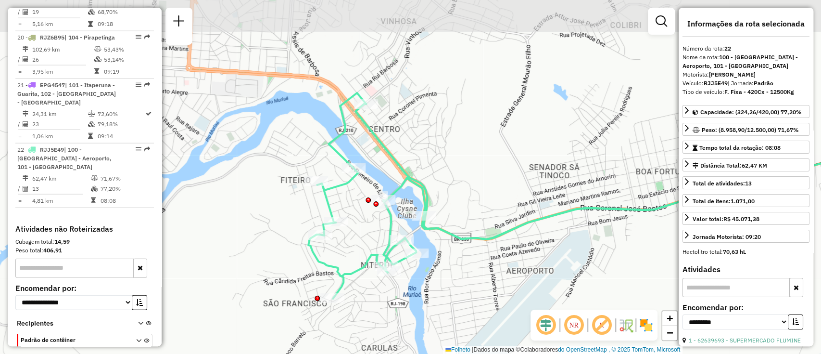
drag, startPoint x: 394, startPoint y: 245, endPoint x: 388, endPoint y: 308, distance: 63.3
click at [388, 308] on div "Janela de atendimento Grau de atendimento Capacidade Transportadoras Veículos C…" at bounding box center [410, 177] width 821 height 354
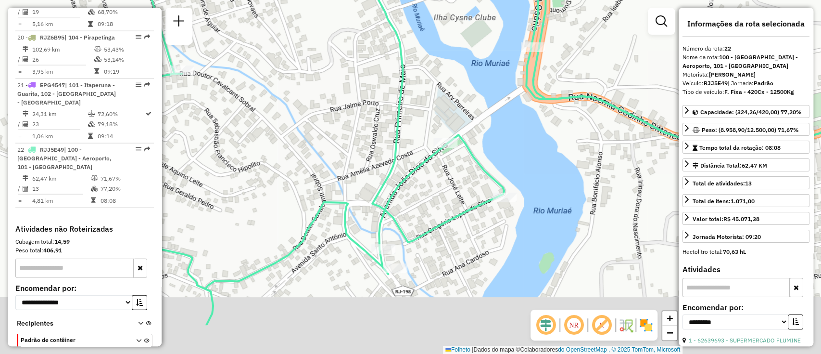
drag, startPoint x: 454, startPoint y: 309, endPoint x: 446, endPoint y: 239, distance: 70.6
click at [450, 238] on div "Janela de atendimento Grau de atendimento Capacidade Transportadoras Veículos C…" at bounding box center [410, 177] width 821 height 354
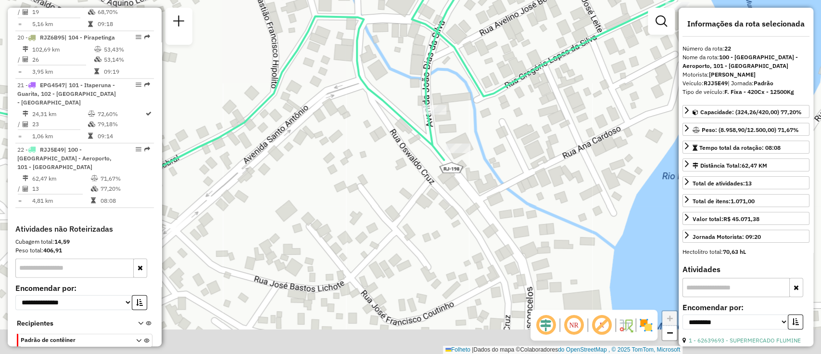
drag, startPoint x: 412, startPoint y: 261, endPoint x: 497, endPoint y: 116, distance: 168.2
click at [496, 115] on div "Janela de atendimento Grau de atendimento Capacidade Transportadoras Veículos C…" at bounding box center [410, 177] width 821 height 354
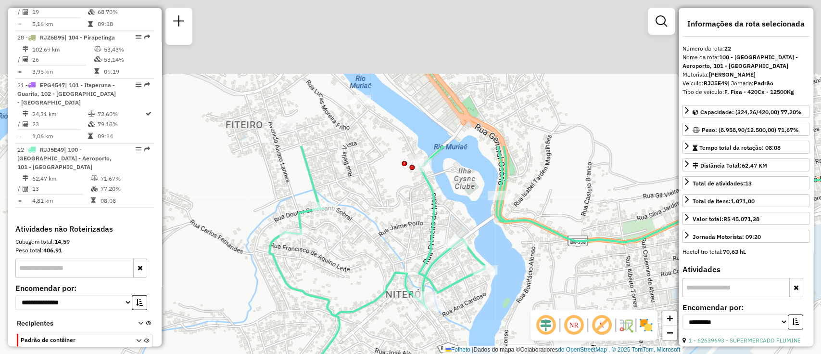
drag, startPoint x: 546, startPoint y: 139, endPoint x: 475, endPoint y: 329, distance: 203.8
click at [475, 329] on div "Janela de atendimento Grau de atendimento Capacidade Transportadoras Veículos C…" at bounding box center [410, 177] width 821 height 354
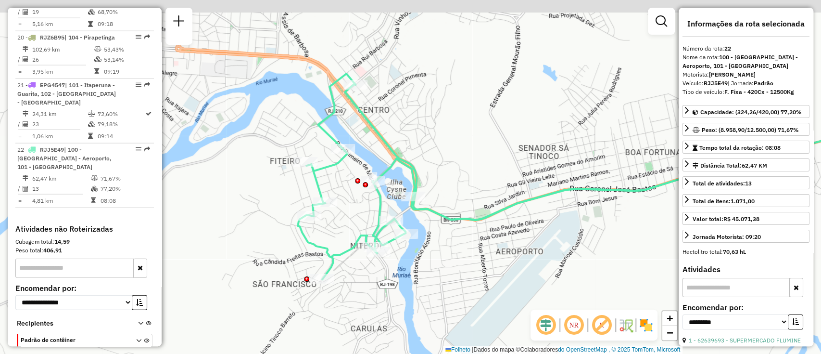
drag, startPoint x: 396, startPoint y: 63, endPoint x: 406, endPoint y: 96, distance: 34.2
click at [406, 96] on div "Janela de atendimento Grau de atendimento Capacidade Transportadoras Veículos C…" at bounding box center [410, 177] width 821 height 354
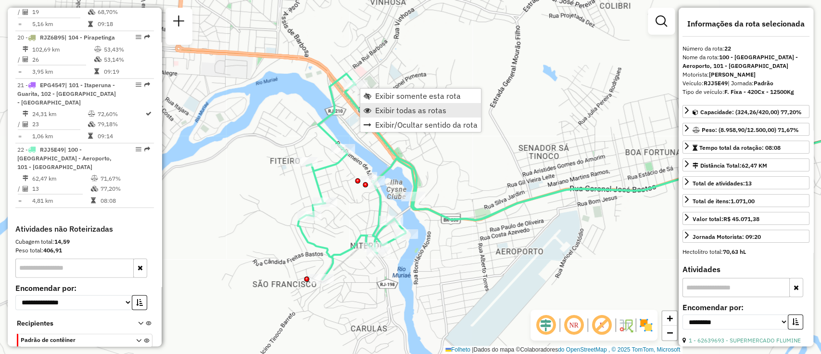
click at [386, 112] on font "Exibir todas as rotas" at bounding box center [410, 110] width 71 height 10
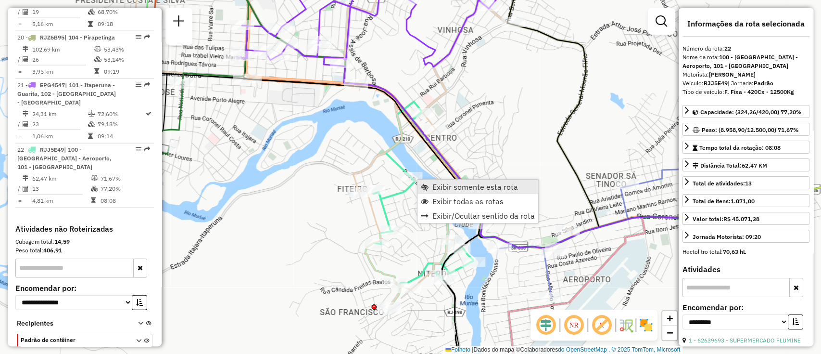
click at [460, 184] on font "Exibir somente esta rota" at bounding box center [475, 187] width 86 height 10
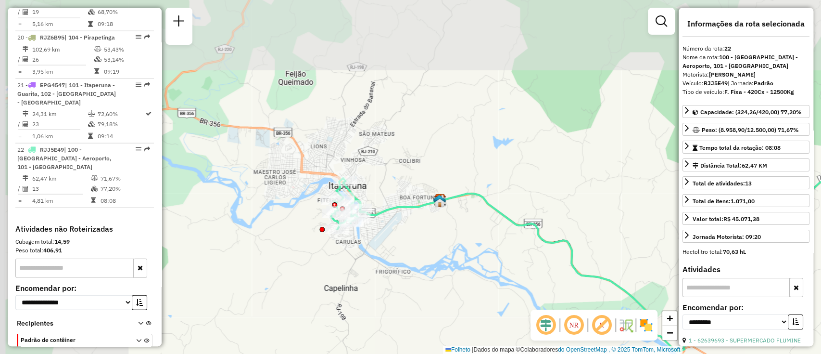
drag, startPoint x: 400, startPoint y: 234, endPoint x: 545, endPoint y: 279, distance: 151.8
click at [545, 279] on div "Janela de atendimento Grau de atendimento Capacidade Transportadoras Veículos C…" at bounding box center [410, 177] width 821 height 354
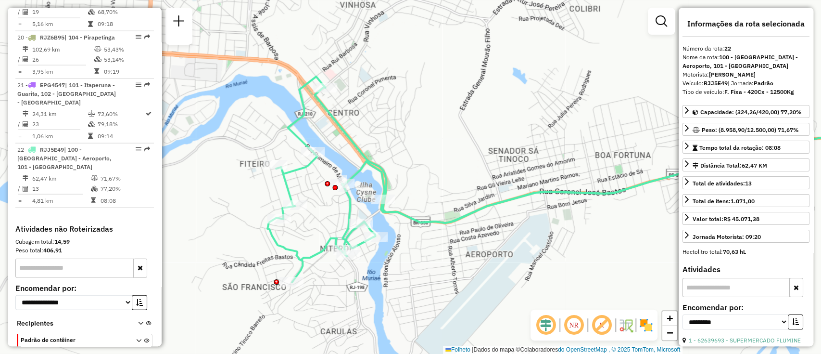
drag, startPoint x: 398, startPoint y: 232, endPoint x: 415, endPoint y: 211, distance: 27.3
click at [415, 211] on div "Janela de atendimento Grau de atendimento Capacidade Transportadoras Veículos C…" at bounding box center [410, 177] width 821 height 354
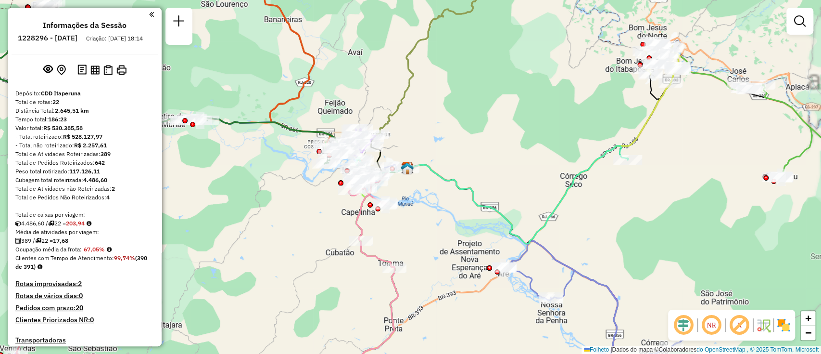
drag, startPoint x: 412, startPoint y: 107, endPoint x: 451, endPoint y: 158, distance: 64.2
click at [451, 158] on div "Janela de atendimento Grau de atendimento Capacidade Transportadoras Veículos C…" at bounding box center [410, 177] width 821 height 354
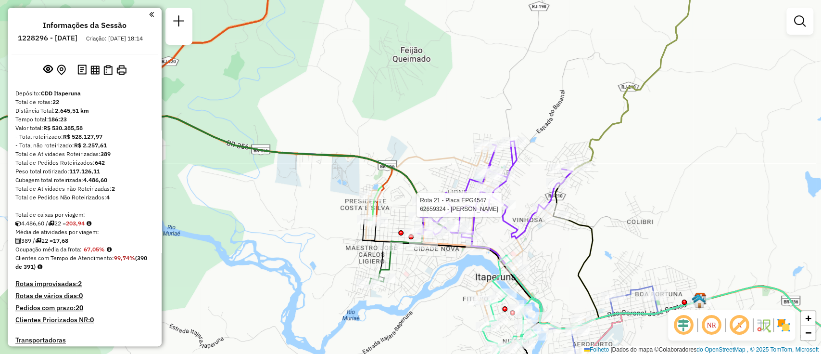
select select "**********"
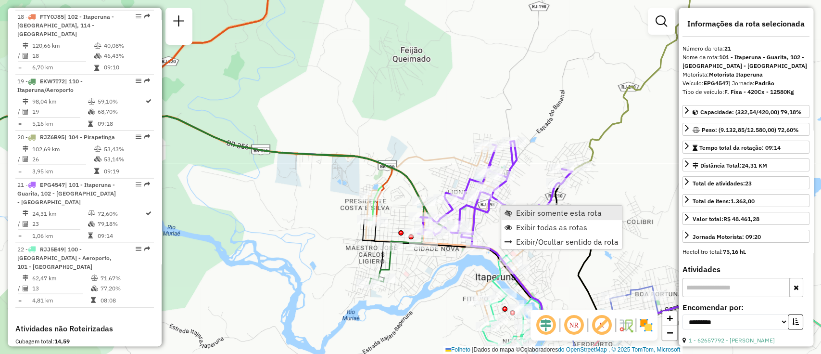
scroll to position [1431, 0]
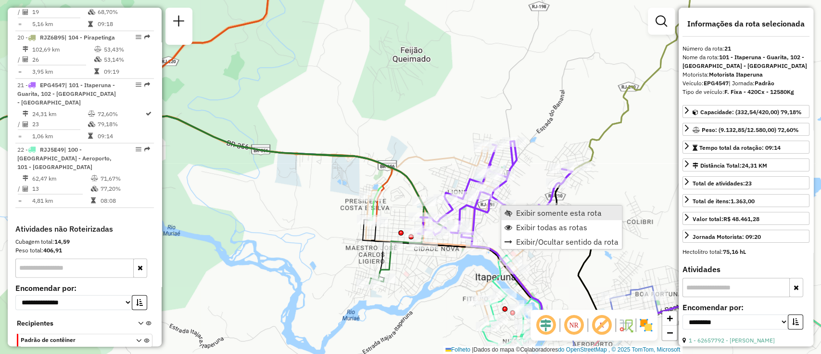
click at [535, 214] on font "Exibir somente esta rota" at bounding box center [559, 213] width 86 height 10
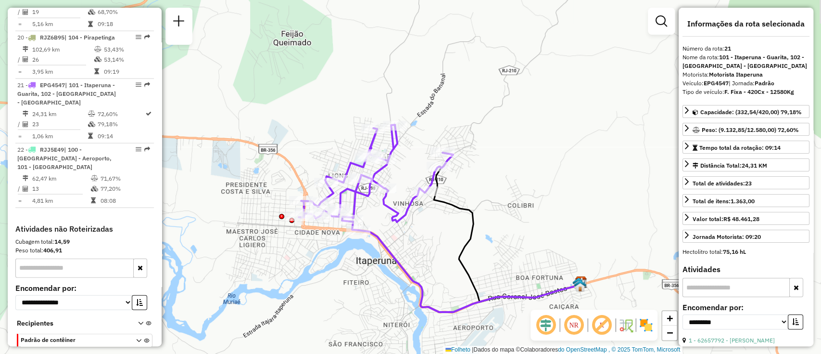
drag, startPoint x: 393, startPoint y: 194, endPoint x: 419, endPoint y: 232, distance: 45.9
click at [419, 232] on div "Janela de atendimento Grau de atendimento Capacidade Transportadoras Veículos C…" at bounding box center [410, 177] width 821 height 354
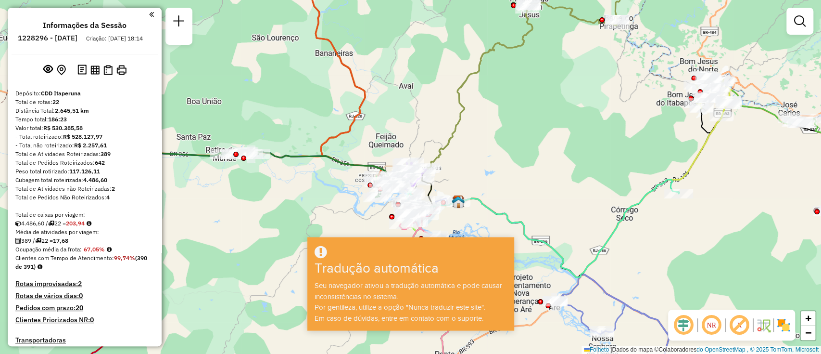
drag, startPoint x: 332, startPoint y: 189, endPoint x: 387, endPoint y: 178, distance: 55.8
click at [387, 178] on div "Janela de atendimento Grau de atendimento Capacidade Transportadoras Veículos C…" at bounding box center [410, 177] width 821 height 354
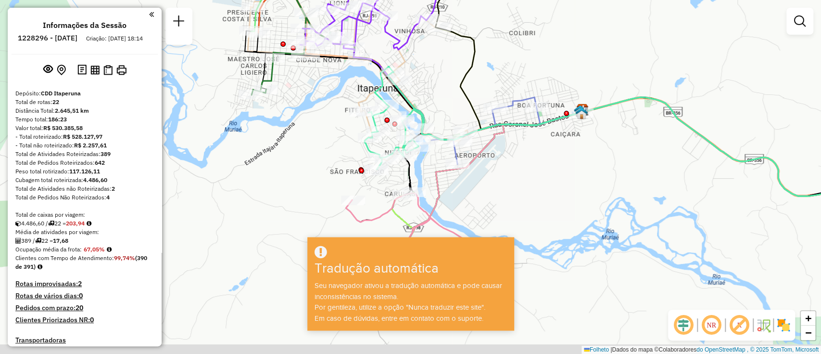
drag, startPoint x: 461, startPoint y: 203, endPoint x: 455, endPoint y: 92, distance: 111.2
click at [455, 93] on div "Janela de atendimento Grau de atendimento Capacidade Transportadoras Veículos C…" at bounding box center [410, 177] width 821 height 354
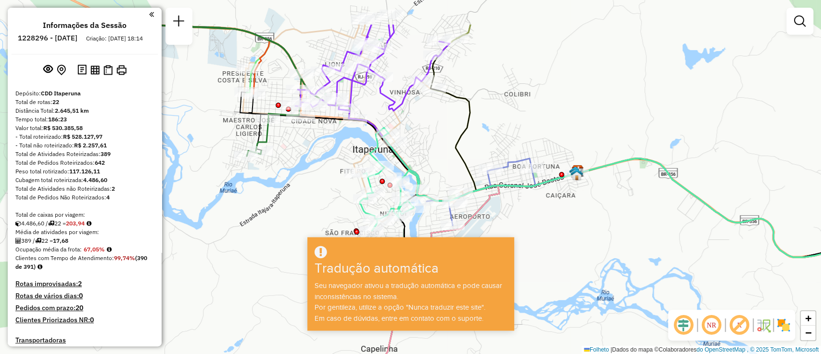
drag, startPoint x: 501, startPoint y: 67, endPoint x: 513, endPoint y: 127, distance: 61.3
click at [513, 127] on div "Janela de atendimento Grau de atendimento Capacidade Transportadoras Veículos C…" at bounding box center [410, 177] width 821 height 354
select select "**********"
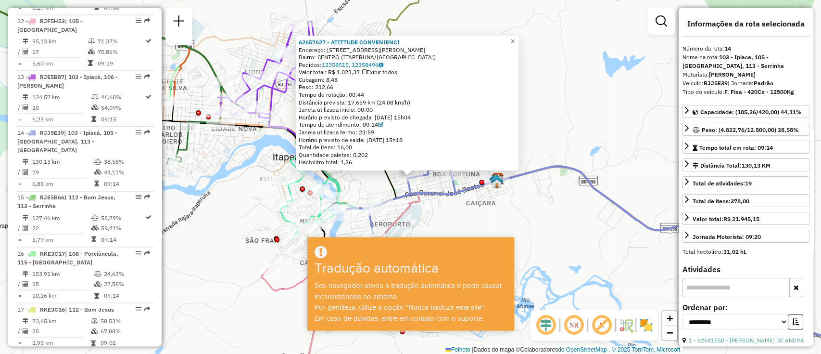
scroll to position [1102, 0]
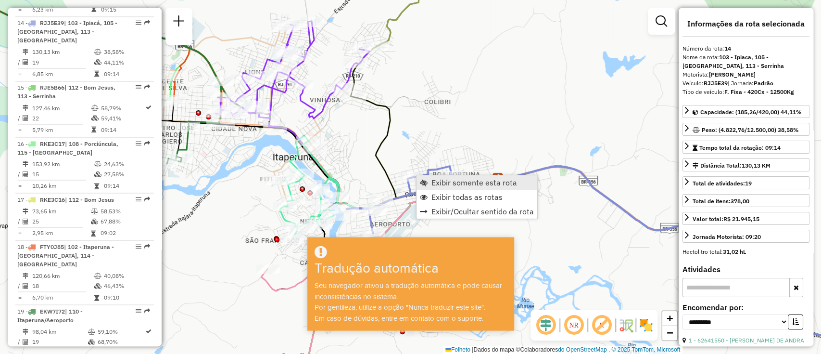
click at [438, 179] on font "Exibir somente esta rota" at bounding box center [474, 182] width 86 height 10
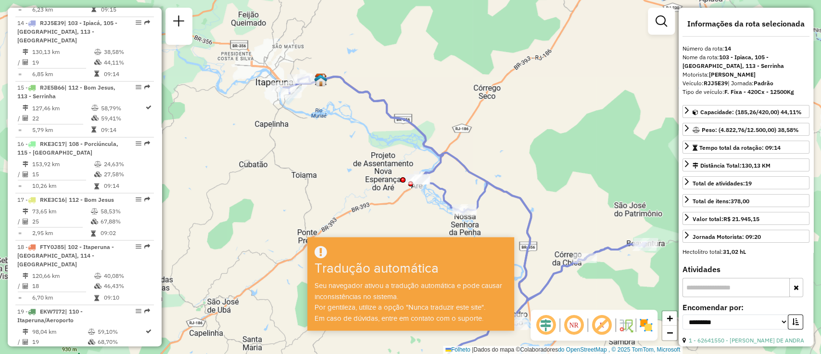
drag, startPoint x: 369, startPoint y: 183, endPoint x: 410, endPoint y: 215, distance: 51.4
click at [410, 215] on div "Janela de atendimento Grau de atendimento Capacidade Transportadoras Veículos C…" at bounding box center [410, 177] width 821 height 354
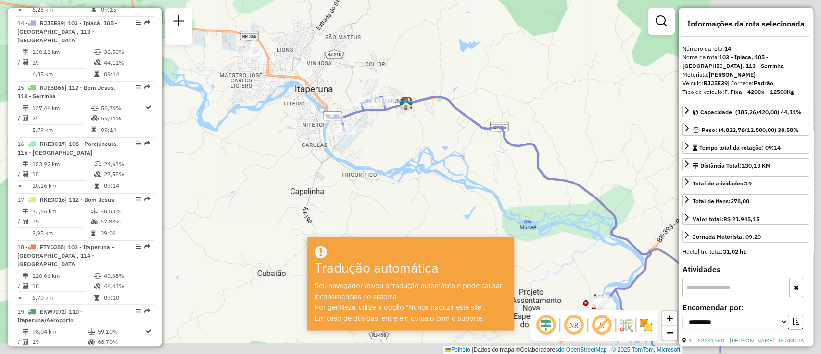
drag, startPoint x: 585, startPoint y: 194, endPoint x: 440, endPoint y: 144, distance: 153.3
click at [442, 144] on div "Janela de atendimento Grau de atendimento Capacidade Transportadoras Veículos C…" at bounding box center [410, 177] width 821 height 354
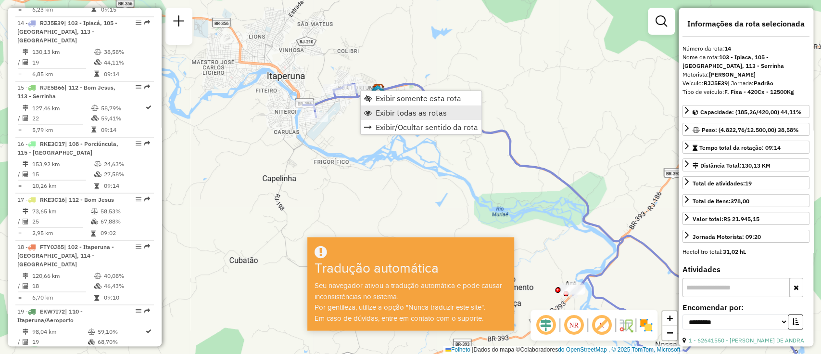
click at [386, 113] on font "Exibir todas as rotas" at bounding box center [411, 113] width 71 height 10
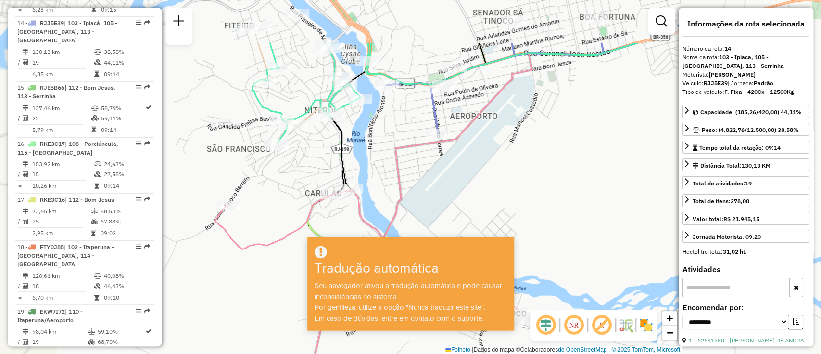
drag, startPoint x: 297, startPoint y: 142, endPoint x: 379, endPoint y: 229, distance: 119.1
click at [375, 238] on hb-app "Aguarde... Pop-up bloqueado! Seu navegador bloqueou automaticamente a abertura …" at bounding box center [410, 177] width 821 height 354
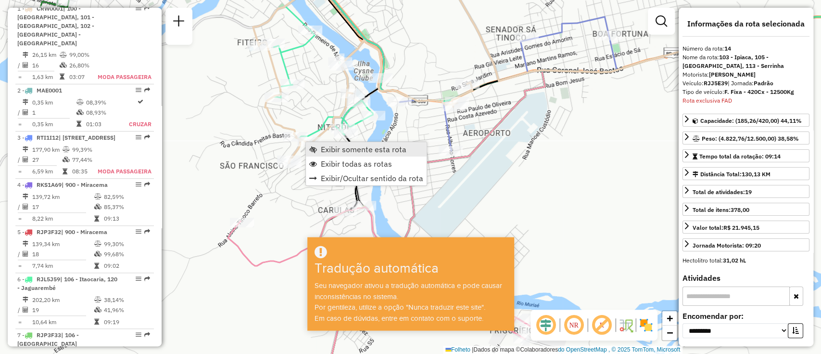
scroll to position [393, 0]
click at [343, 145] on font "Exibir somente esta rota" at bounding box center [364, 149] width 86 height 10
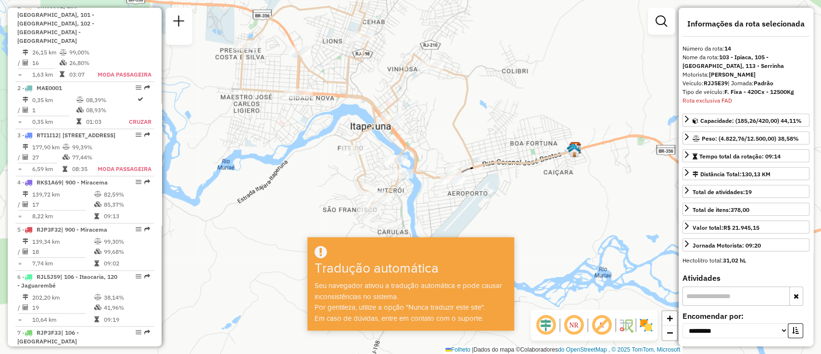
drag, startPoint x: 355, startPoint y: 160, endPoint x: 352, endPoint y: 85, distance: 74.6
click at [352, 85] on icon at bounding box center [350, 102] width 220 height 213
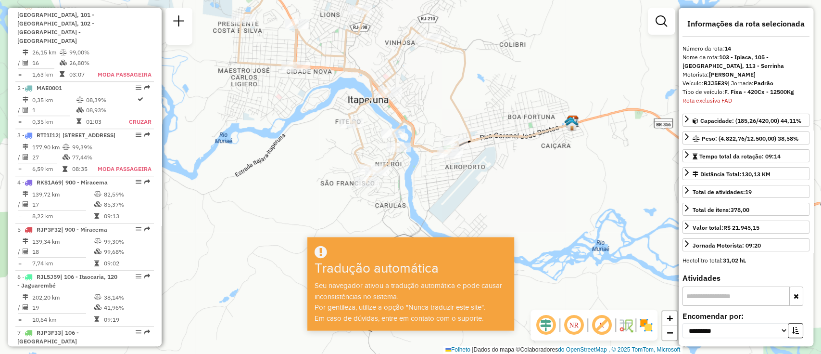
drag, startPoint x: 360, startPoint y: 137, endPoint x: 358, endPoint y: 111, distance: 26.1
click at [358, 111] on icon at bounding box center [348, 75] width 220 height 213
click at [389, 144] on font "Exibir todas as rotas" at bounding box center [406, 146] width 71 height 10
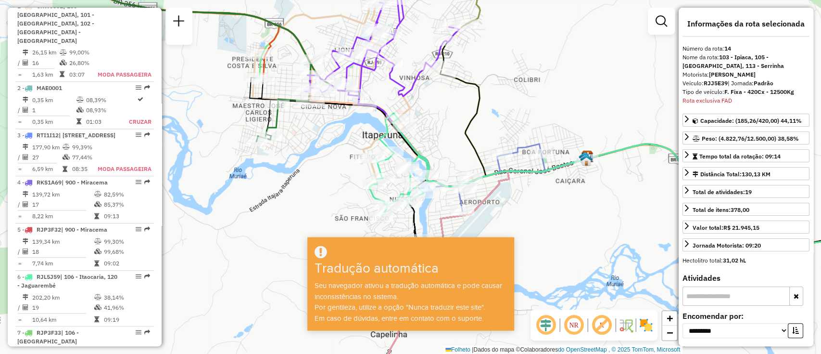
drag, startPoint x: 346, startPoint y: 103, endPoint x: 366, endPoint y: 149, distance: 49.6
click at [366, 149] on div "Janela de atendimento Grau de atendimento Capacidade Transportadoras Veículos C…" at bounding box center [410, 177] width 821 height 354
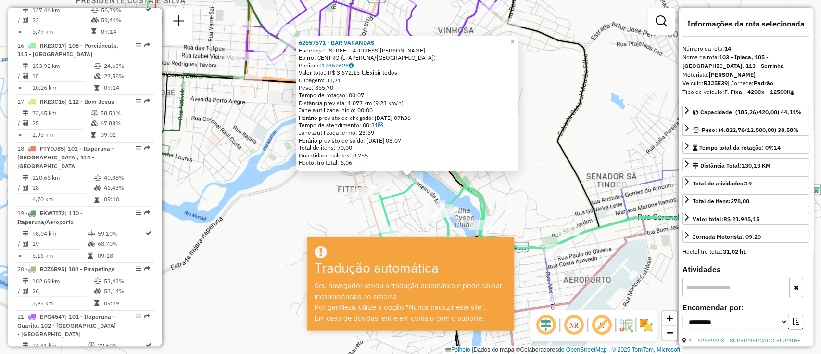
scroll to position [1431, 0]
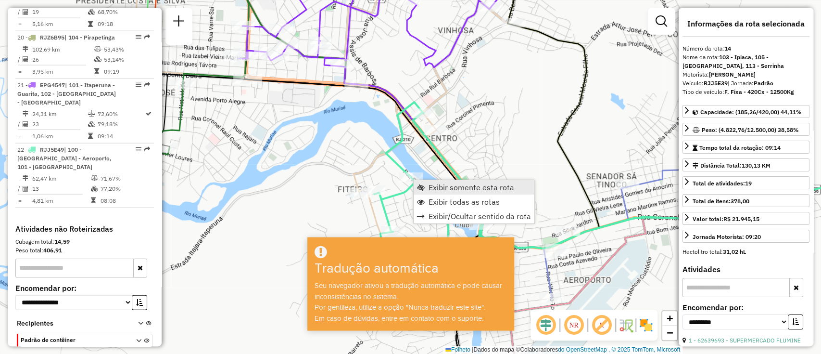
click at [434, 187] on font "Exibir somente esta rota" at bounding box center [472, 187] width 86 height 10
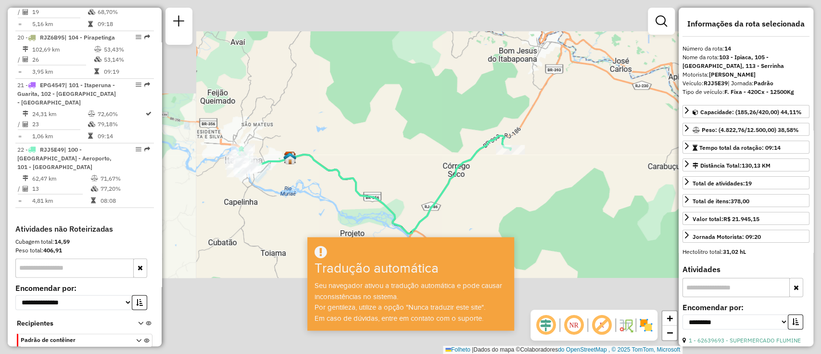
drag, startPoint x: 335, startPoint y: 193, endPoint x: 433, endPoint y: 200, distance: 98.8
click at [433, 200] on div "Janela de atendimento Grau de atendimento Capacidade Transportadoras Veículos C…" at bounding box center [410, 177] width 821 height 354
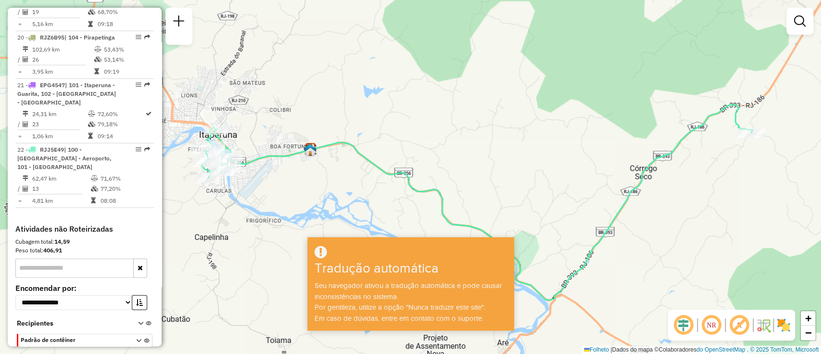
drag, startPoint x: 279, startPoint y: 181, endPoint x: 437, endPoint y: 214, distance: 161.2
click at [448, 217] on div "Janela de atendimento Grau de atendimento Capacidade Transportadoras Veículos C…" at bounding box center [410, 177] width 821 height 354
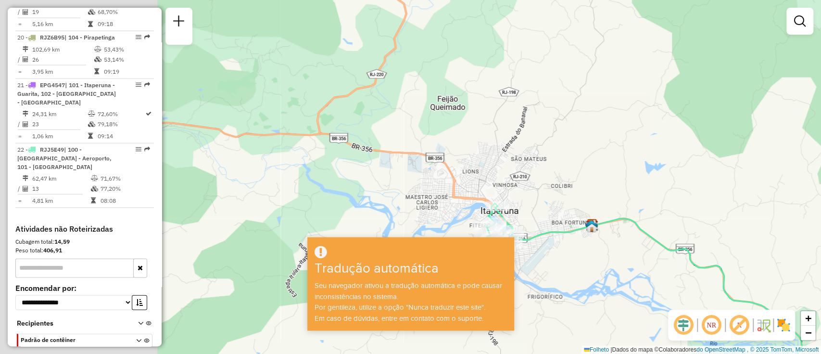
drag, startPoint x: 302, startPoint y: 170, endPoint x: 536, endPoint y: 221, distance: 239.7
click at [583, 245] on div "Janela de atendimento Grau de atendimento Capacidade Transportadoras Veículos C…" at bounding box center [410, 177] width 821 height 354
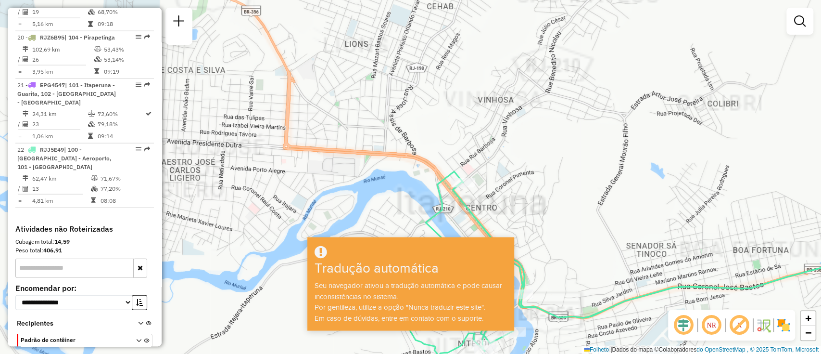
drag, startPoint x: 559, startPoint y: 190, endPoint x: 551, endPoint y: 103, distance: 87.9
click at [552, 103] on div "Janela de atendimento Grau de atendimento Capacidade Transportadoras Veículos C…" at bounding box center [410, 177] width 821 height 354
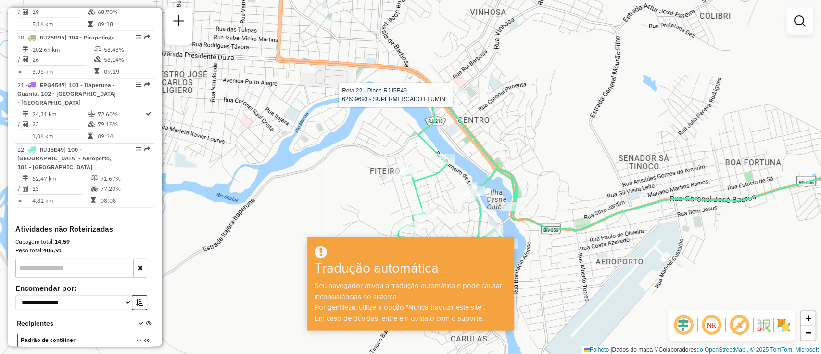
select select "**********"
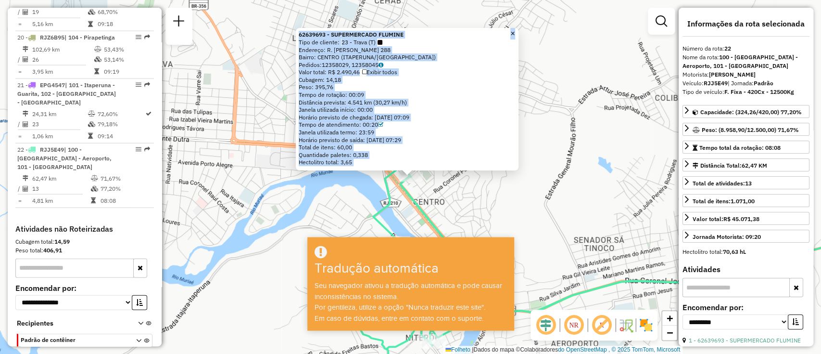
click at [515, 31] on font "×" at bounding box center [512, 33] width 4 height 8
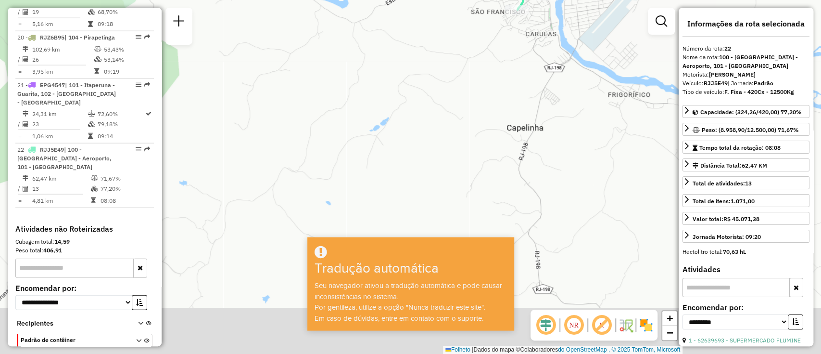
click at [577, 0] on html "Aguarde... Pop-up bloqueado! Seu navegador bloqueou automaticamente a abertura …" at bounding box center [410, 177] width 821 height 354
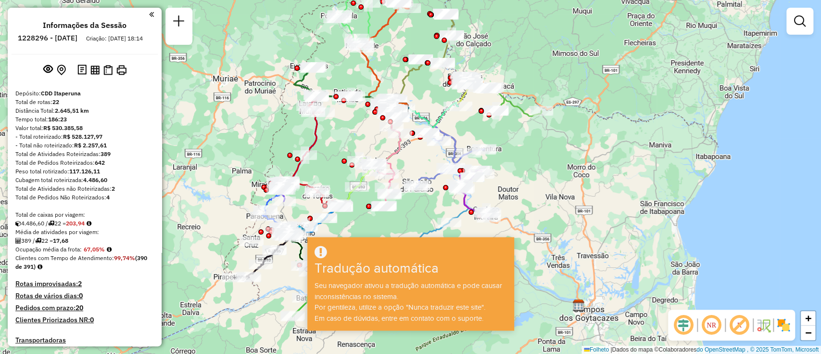
drag, startPoint x: 417, startPoint y: 225, endPoint x: 409, endPoint y: 146, distance: 79.3
click at [409, 146] on div "Janela de atendimento Grau de atendimento Capacidade Transportadoras Veículos C…" at bounding box center [410, 177] width 821 height 354
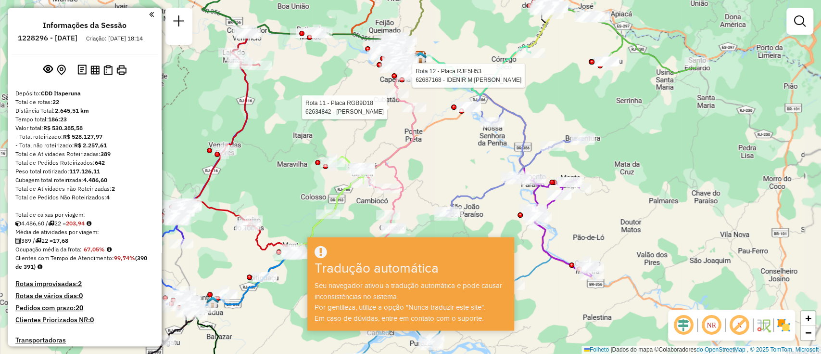
drag, startPoint x: 424, startPoint y: 94, endPoint x: 415, endPoint y: 198, distance: 104.3
click at [415, 198] on div "Rota 11 - Placa RGB9D18 62634842 - [PERSON_NAME] DE AZEVED Rota 12 - Placa RJF5…" at bounding box center [410, 177] width 821 height 354
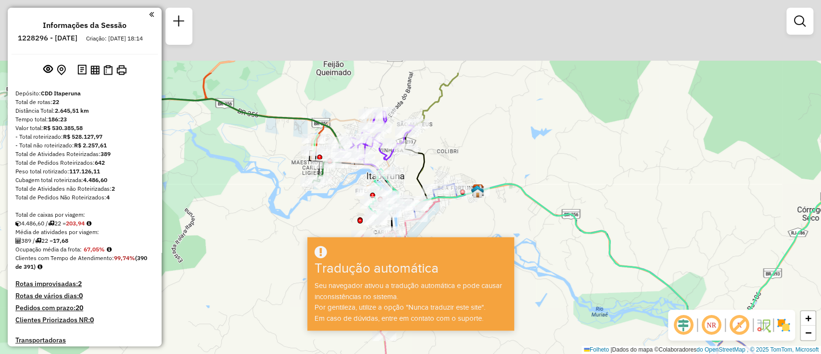
click at [446, 233] on div "Janela de atendimento Grau de atendimento Capacidade Transportadoras Veículos C…" at bounding box center [410, 177] width 821 height 354
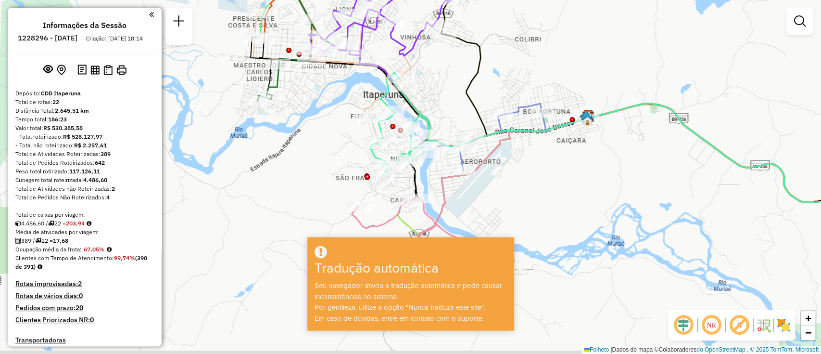
drag, startPoint x: 451, startPoint y: 93, endPoint x: 456, endPoint y: 78, distance: 16.0
click at [456, 78] on div "Janela de atendimento Grau de atendimento Capacidade Transportadoras Veículos C…" at bounding box center [410, 177] width 821 height 354
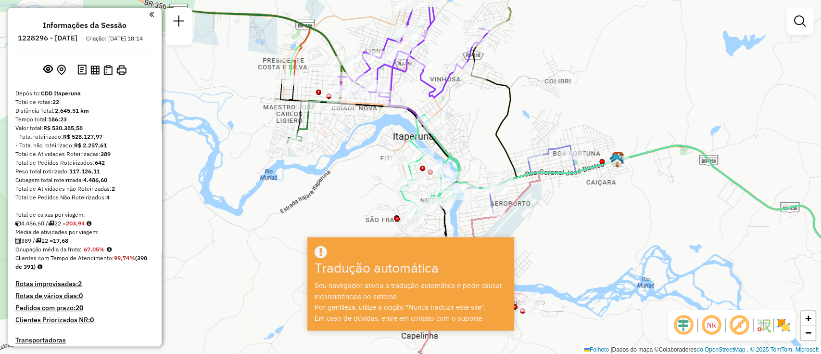
click at [484, 124] on div "Janela de atendimento Grau de atendimento Capacidade Transportadoras Veículos C…" at bounding box center [410, 177] width 821 height 354
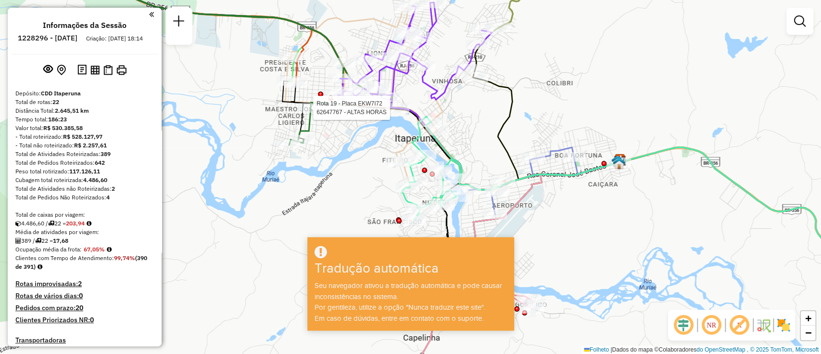
select select "**********"
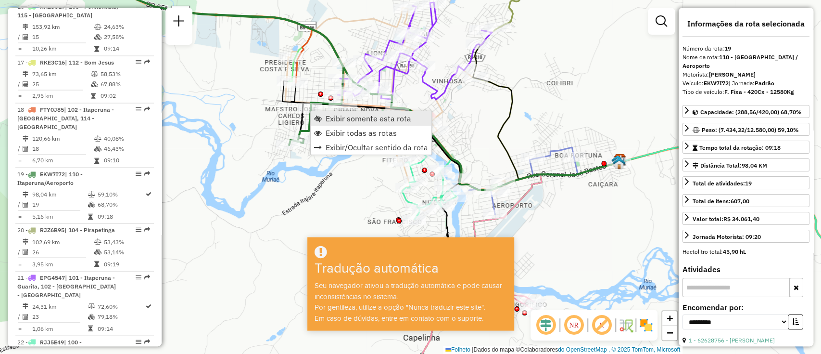
scroll to position [1376, 0]
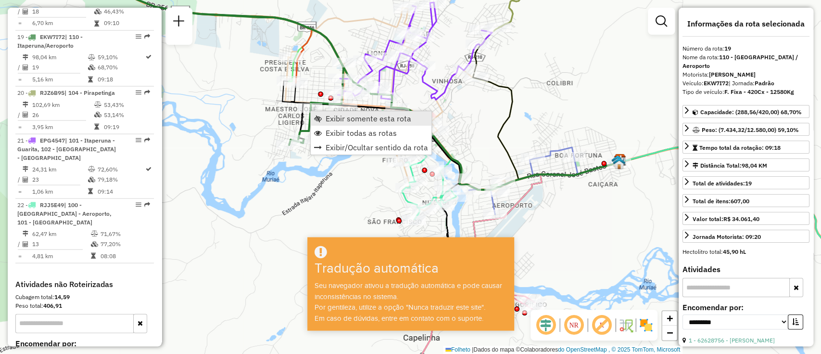
click at [317, 115] on span "Exibir somente esta rota" at bounding box center [318, 118] width 8 height 8
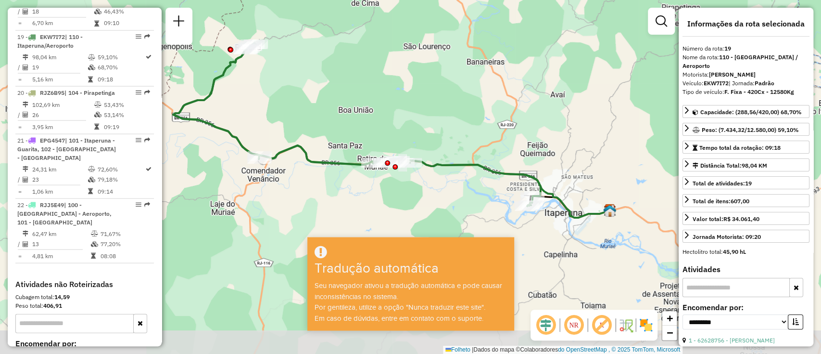
drag, startPoint x: 450, startPoint y: 145, endPoint x: 431, endPoint y: 98, distance: 50.3
click at [431, 98] on div "Janela de atendimento Grau de atendimento Capacidade Transportadoras Veículos C…" at bounding box center [410, 177] width 821 height 354
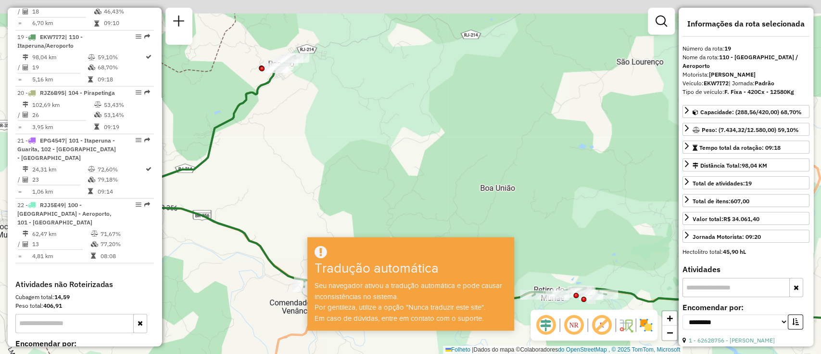
drag, startPoint x: 254, startPoint y: 69, endPoint x: 260, endPoint y: 100, distance: 31.8
click at [260, 100] on div "Janela de atendimento Grau de atendimento Capacidade Transportadoras Veículos C…" at bounding box center [410, 177] width 821 height 354
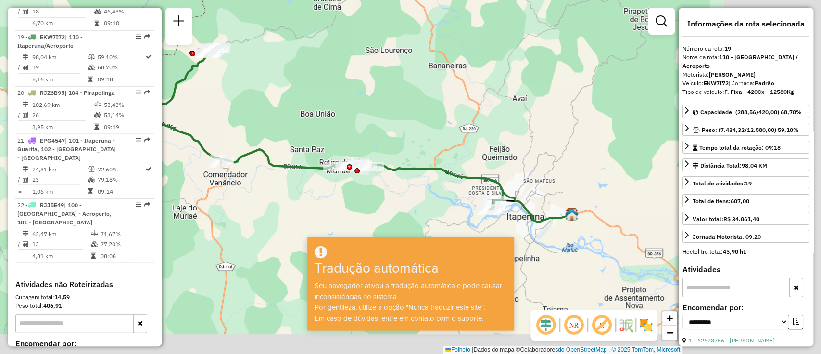
drag, startPoint x: 518, startPoint y: 171, endPoint x: 359, endPoint y: 123, distance: 166.0
click at [360, 124] on div "Janela de atendimento Grau de atendimento Capacidade Transportadoras Veículos C…" at bounding box center [410, 177] width 821 height 354
